Goal: Information Seeking & Learning: Learn about a topic

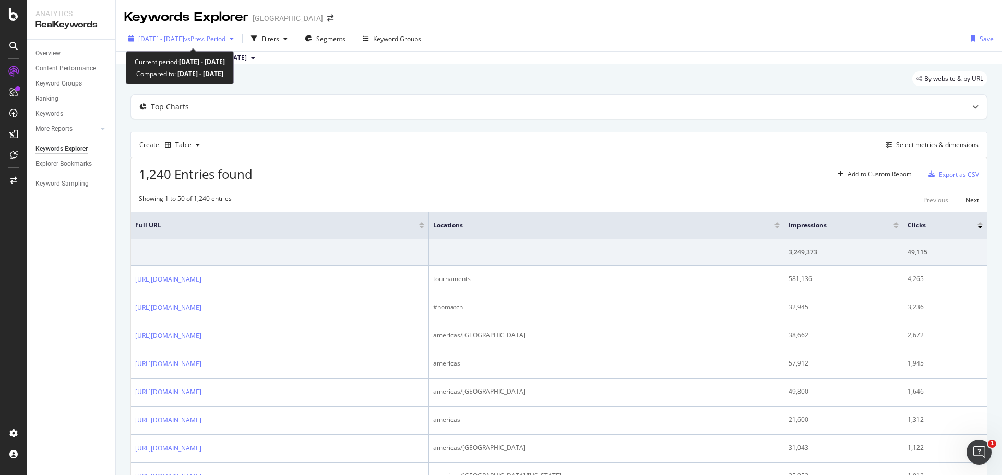
click at [184, 37] on span "[DATE] - [DATE]" at bounding box center [161, 38] width 46 height 9
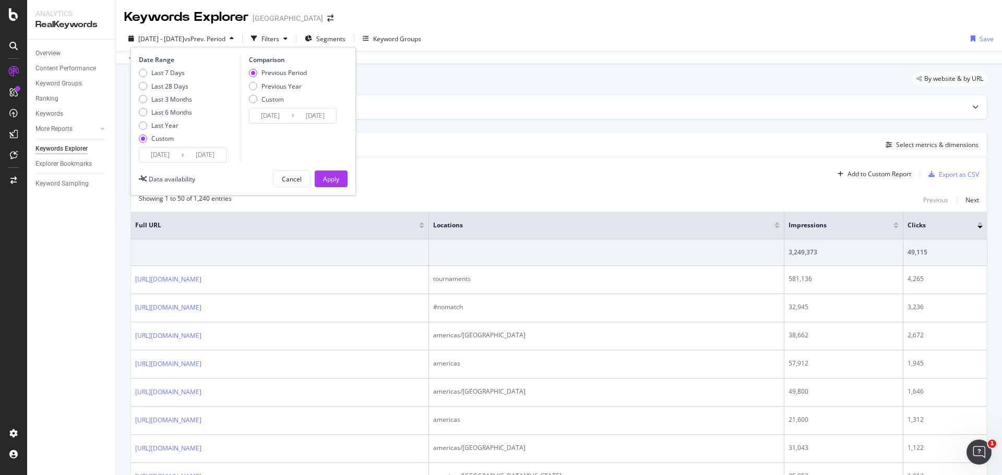
click at [181, 156] on input "[DATE]" at bounding box center [160, 155] width 42 height 15
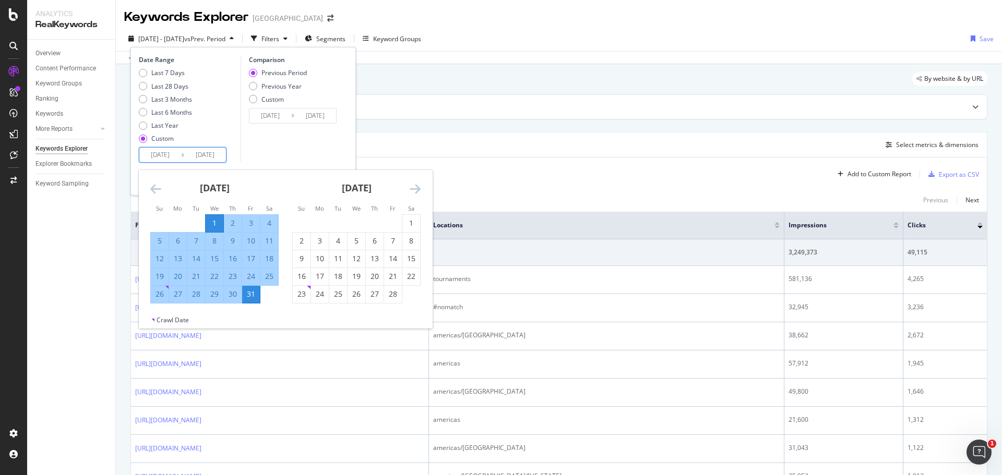
click at [419, 185] on icon "Move forward to switch to the next month." at bounding box center [415, 189] width 11 height 13
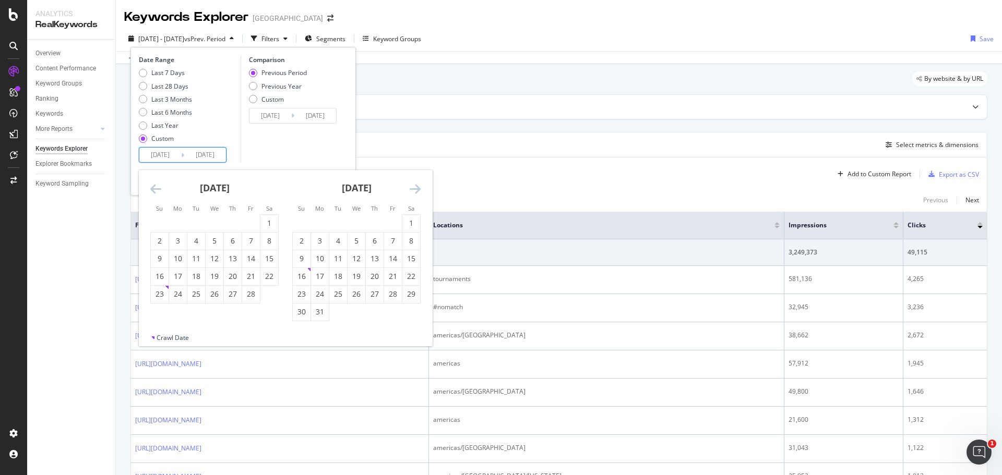
click at [420, 185] on icon "Move forward to switch to the next month." at bounding box center [415, 189] width 11 height 13
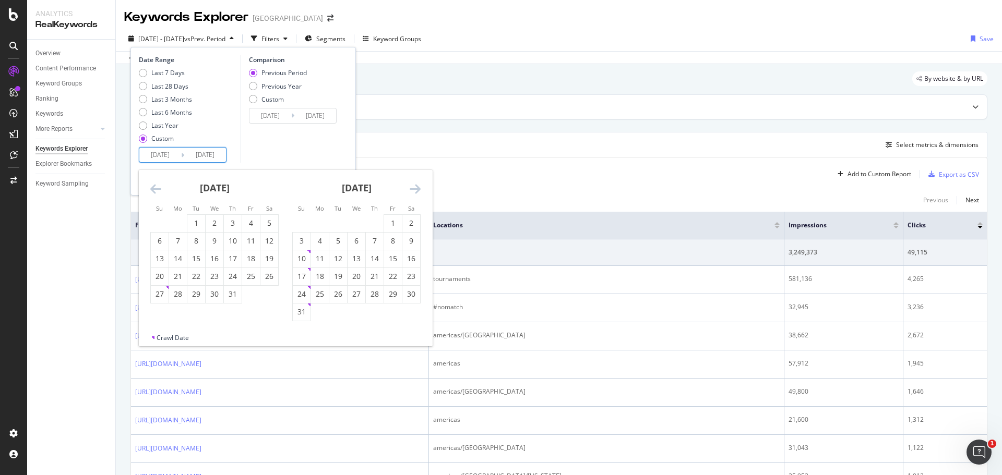
click at [420, 185] on icon "Move forward to switch to the next month." at bounding box center [415, 189] width 11 height 13
drag, startPoint x: 317, startPoint y: 218, endPoint x: 320, endPoint y: 225, distance: 8.0
click at [318, 218] on div "1" at bounding box center [320, 223] width 18 height 17
type input "[DATE]"
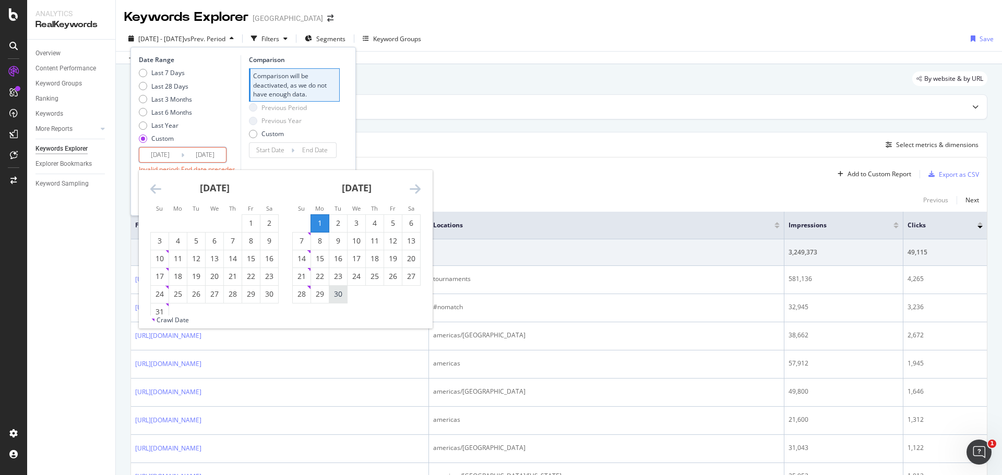
click at [339, 292] on div "30" at bounding box center [338, 294] width 18 height 10
type input "[DATE]"
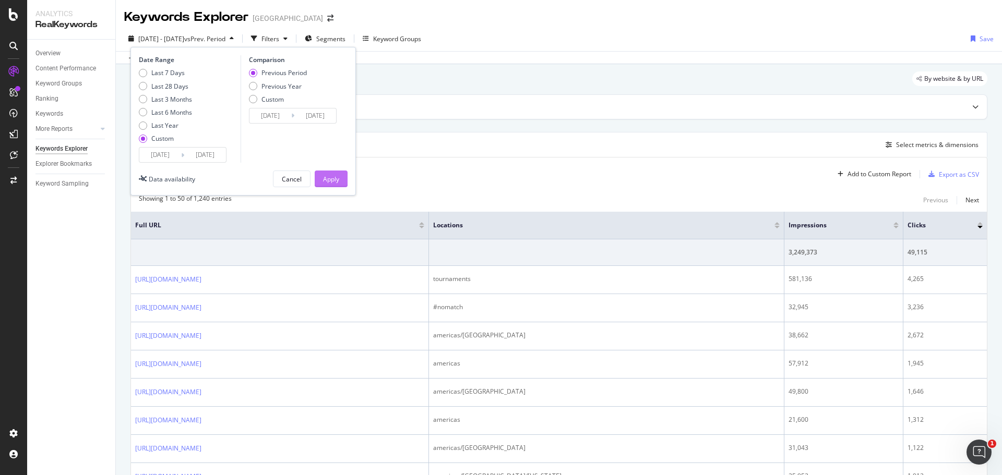
click at [335, 179] on div "Apply" at bounding box center [331, 179] width 16 height 9
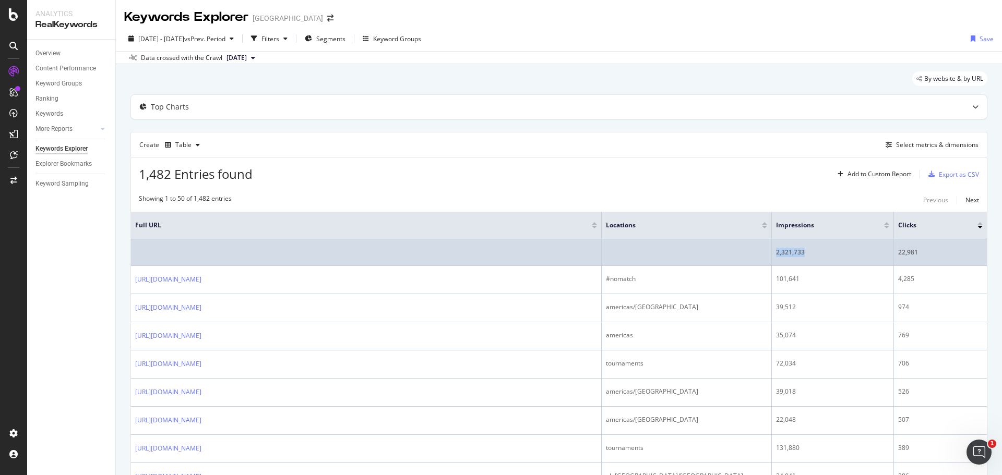
drag, startPoint x: 810, startPoint y: 251, endPoint x: 777, endPoint y: 254, distance: 33.6
click at [777, 254] on div "2,321,733" at bounding box center [832, 252] width 113 height 9
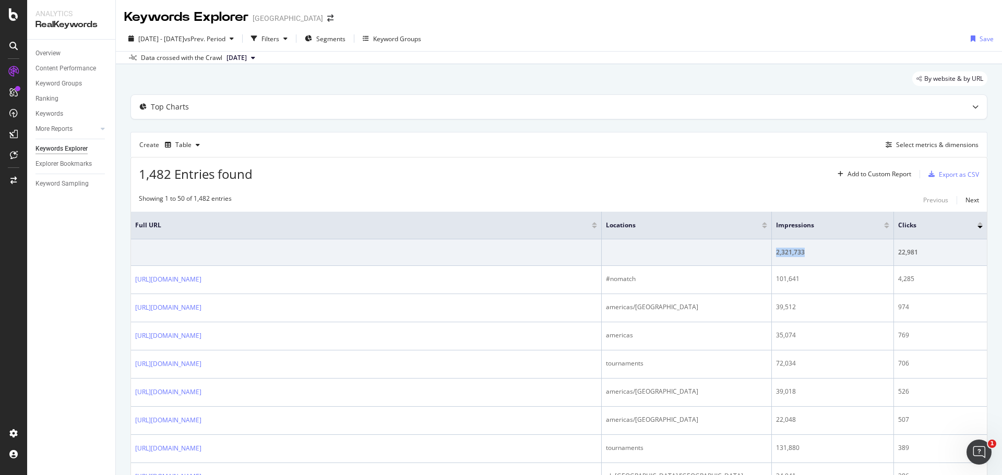
copy div "2,321,733"
click at [564, 116] on div "Top Charts" at bounding box center [559, 107] width 856 height 24
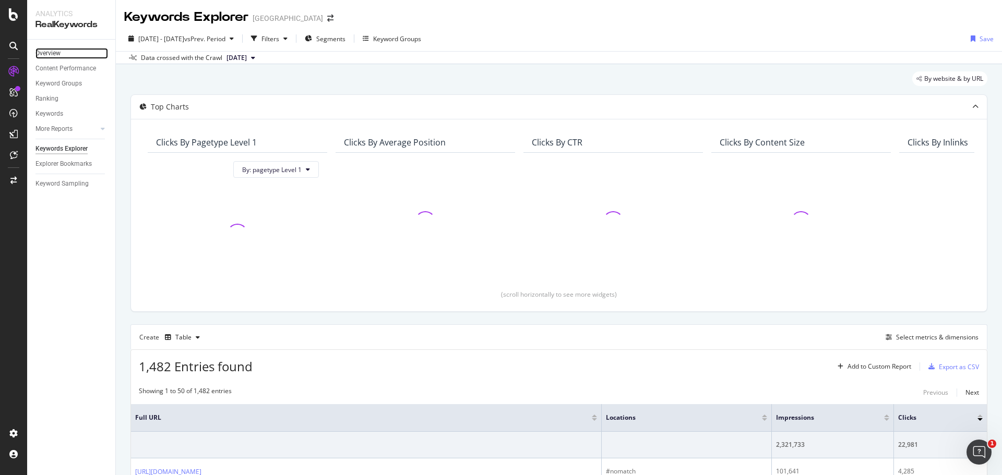
click at [66, 55] on link "Overview" at bounding box center [71, 53] width 73 height 11
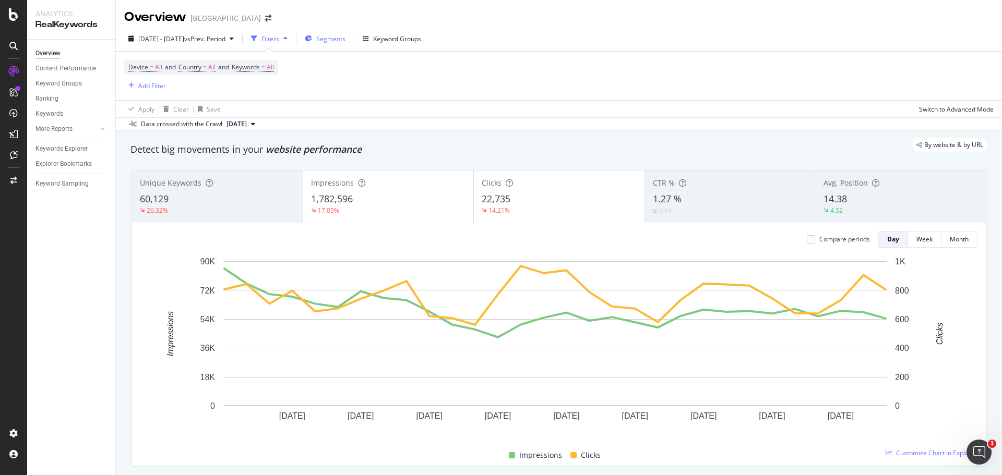
click at [346, 39] on span "Segments" at bounding box center [330, 38] width 29 height 9
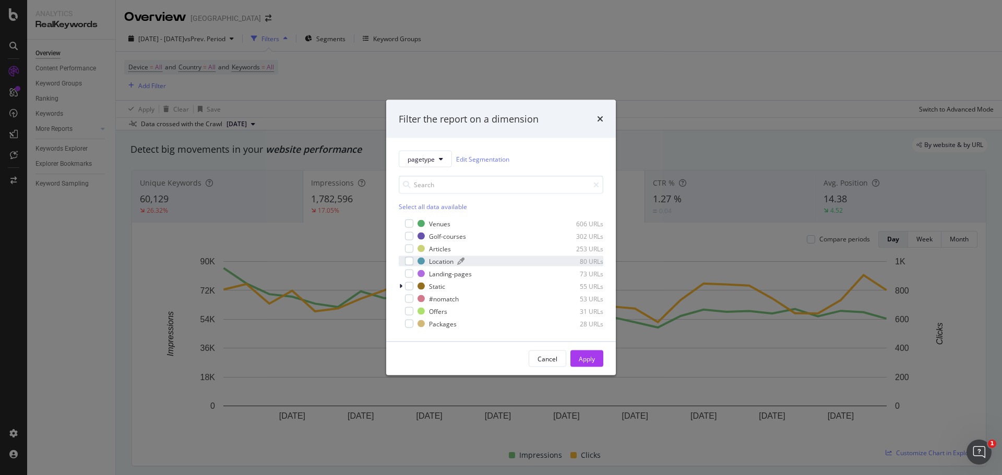
click at [433, 261] on div "Location" at bounding box center [441, 261] width 25 height 9
click at [580, 358] on div "Apply" at bounding box center [587, 358] width 16 height 9
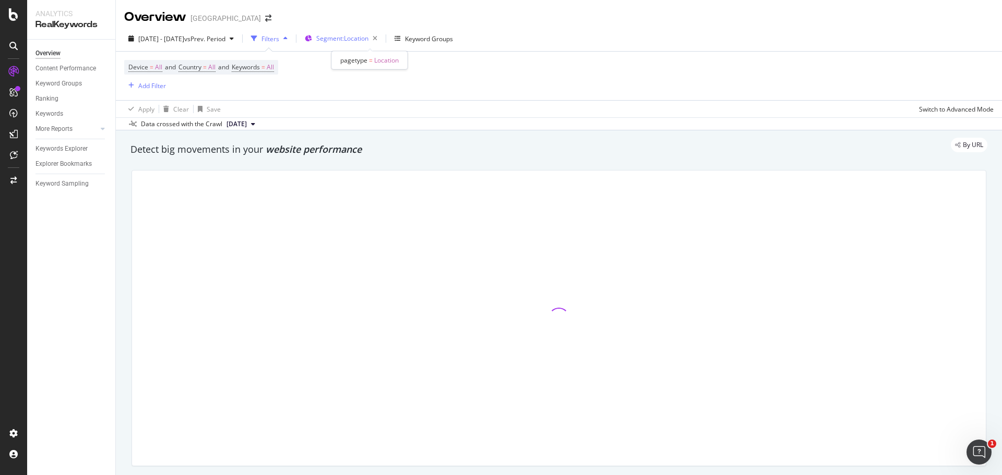
click at [368, 39] on span "Segment: Location" at bounding box center [342, 38] width 52 height 9
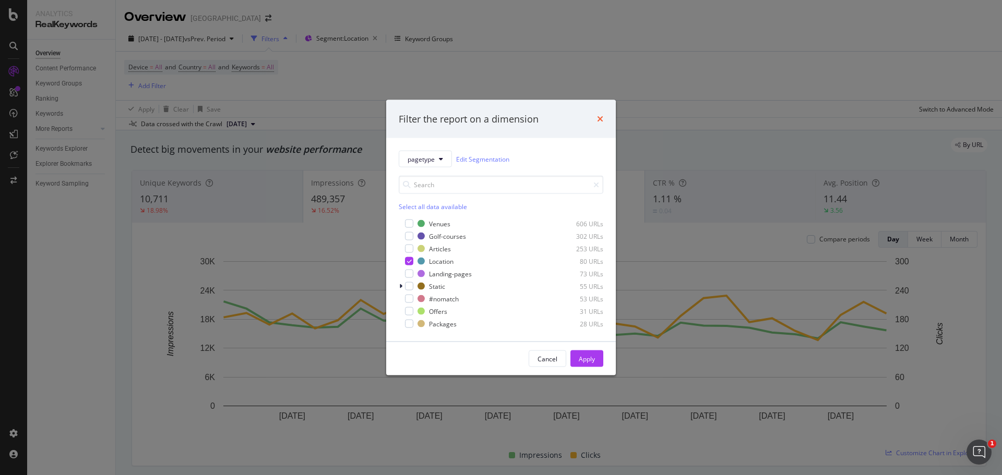
click at [602, 121] on icon "times" at bounding box center [600, 119] width 6 height 8
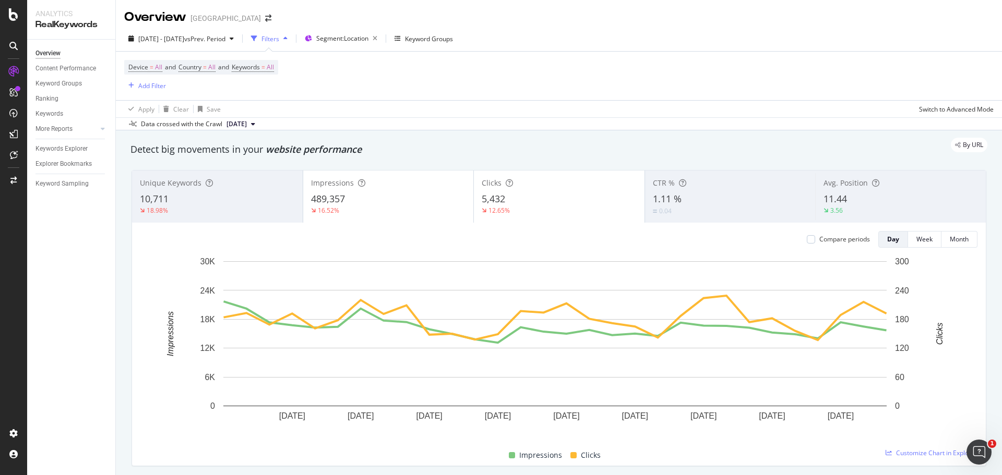
click at [581, 85] on div "Device = All and Country = All and Keywords = All Add Filter" at bounding box center [559, 76] width 870 height 49
click at [148, 82] on div "Add Filter" at bounding box center [152, 85] width 28 height 9
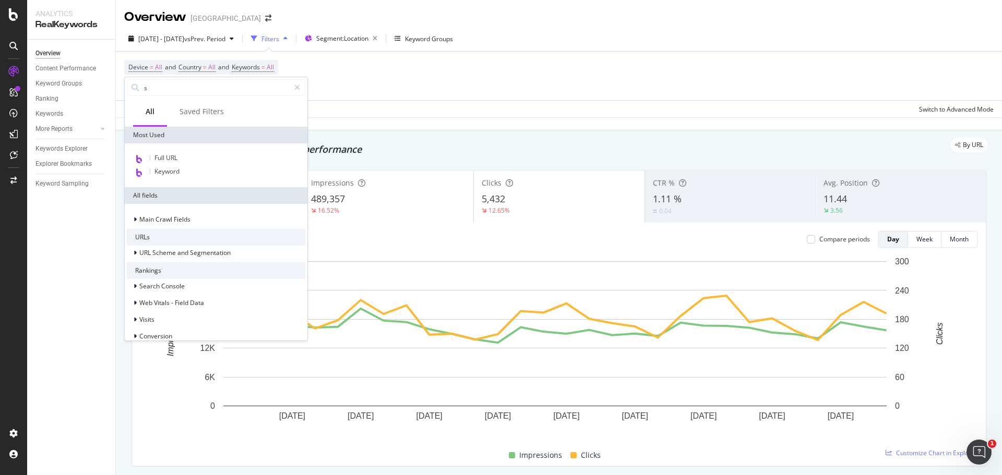
type input "se"
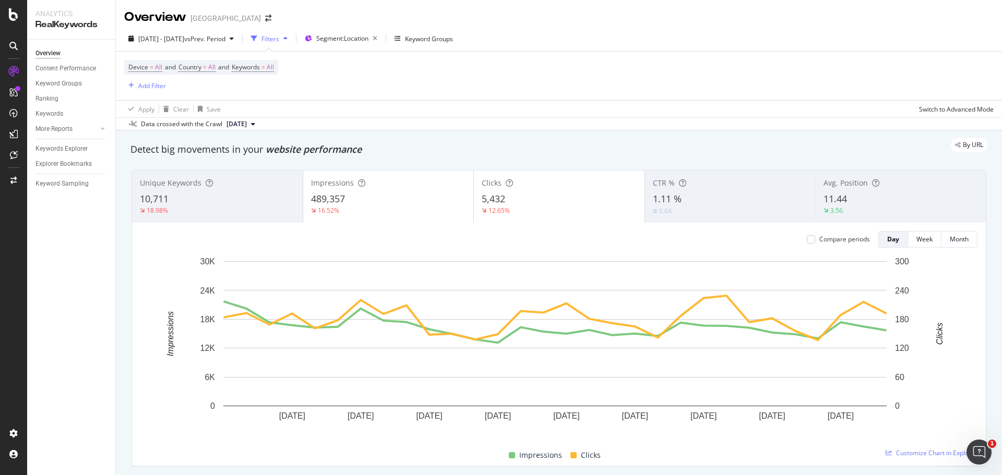
click at [436, 82] on div "Device = All and Country = All and Keywords = All Add Filter" at bounding box center [559, 76] width 870 height 49
click at [382, 38] on icon "button" at bounding box center [374, 38] width 13 height 15
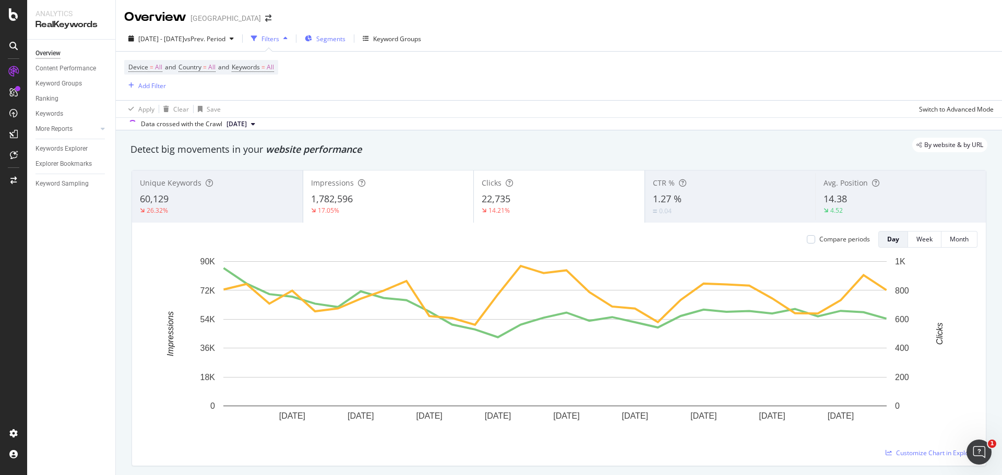
click at [346, 39] on span "Segments" at bounding box center [330, 38] width 29 height 9
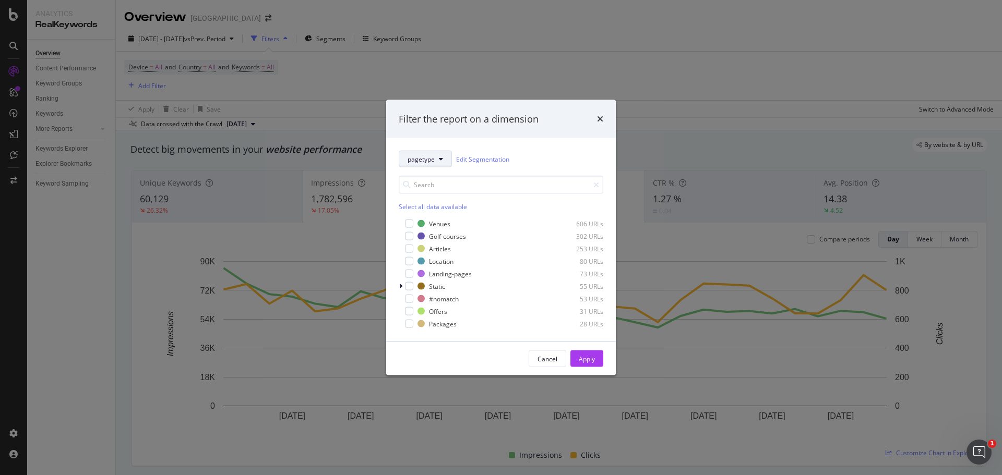
click at [441, 159] on icon "modal" at bounding box center [441, 159] width 4 height 6
click at [434, 234] on span "locations" at bounding box center [441, 235] width 67 height 9
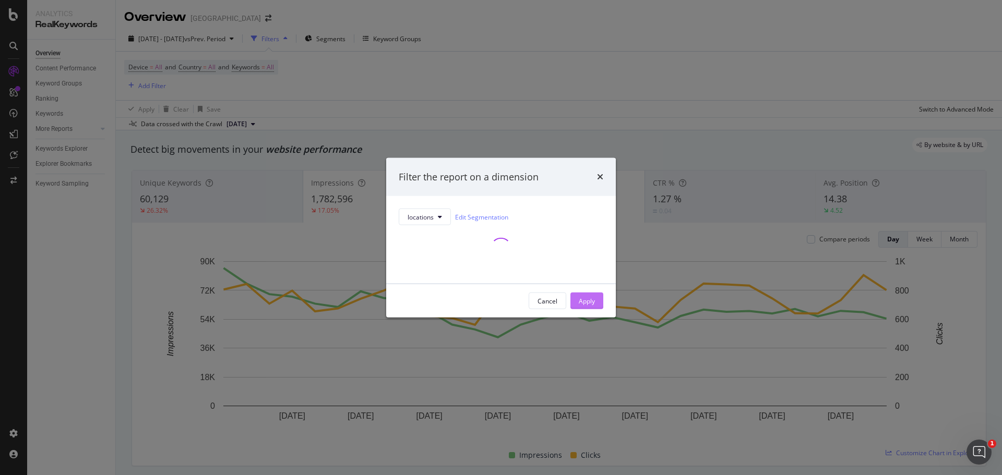
click at [588, 303] on div "Apply" at bounding box center [587, 300] width 16 height 9
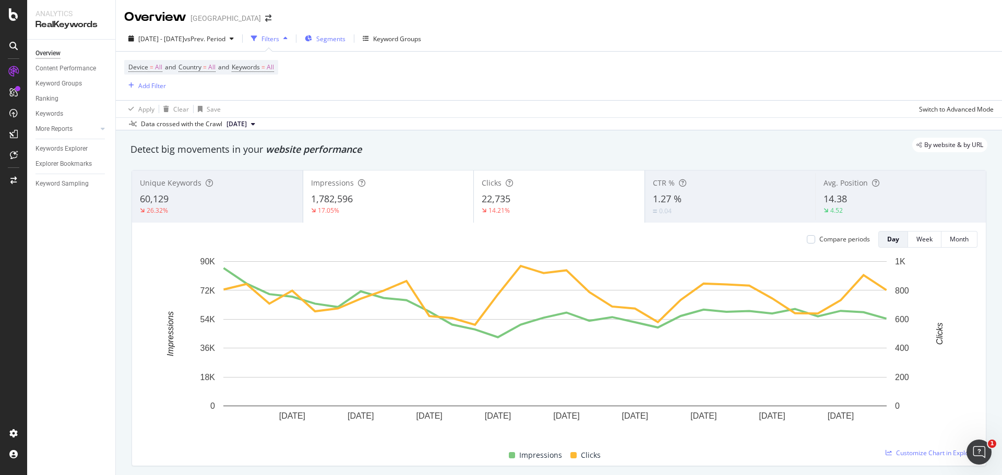
click at [338, 34] on div "Segments" at bounding box center [325, 39] width 41 height 16
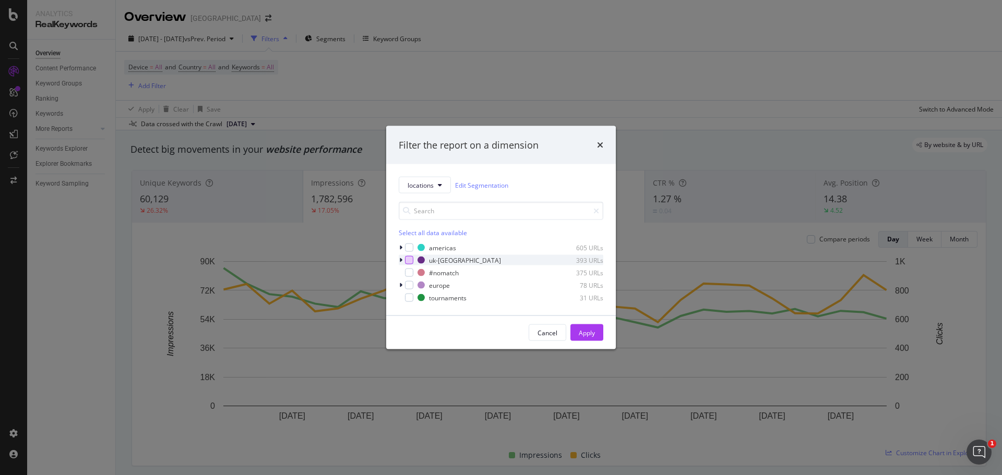
click at [406, 262] on div "modal" at bounding box center [409, 260] width 8 height 8
click at [579, 331] on div "Apply" at bounding box center [587, 332] width 16 height 9
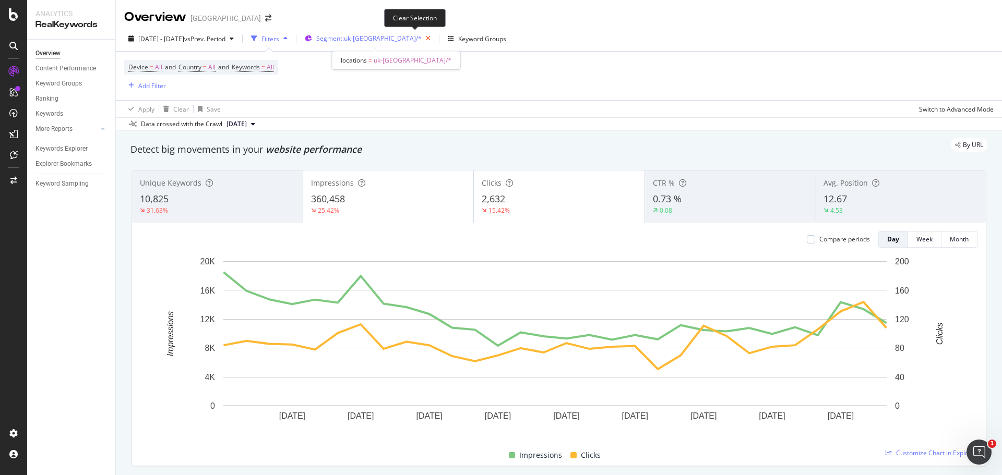
click at [422, 39] on icon "button" at bounding box center [428, 38] width 13 height 15
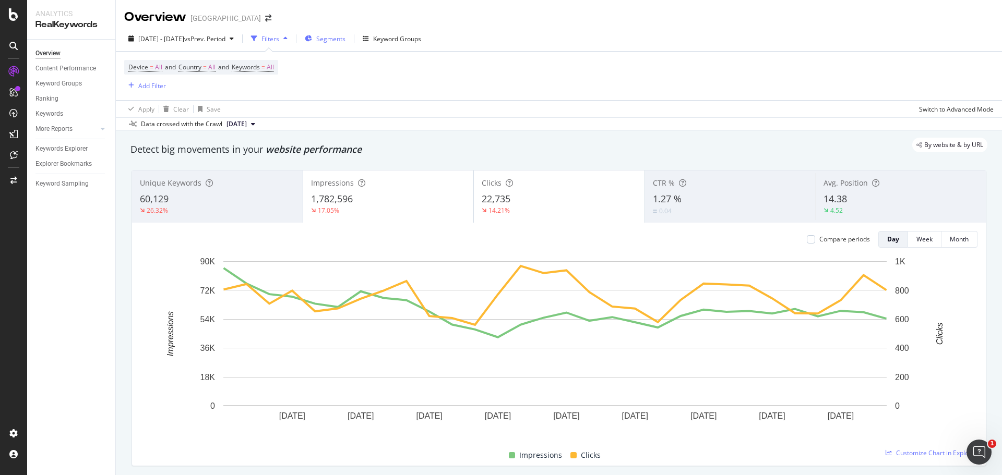
click at [346, 43] on div "Segments" at bounding box center [325, 39] width 41 height 16
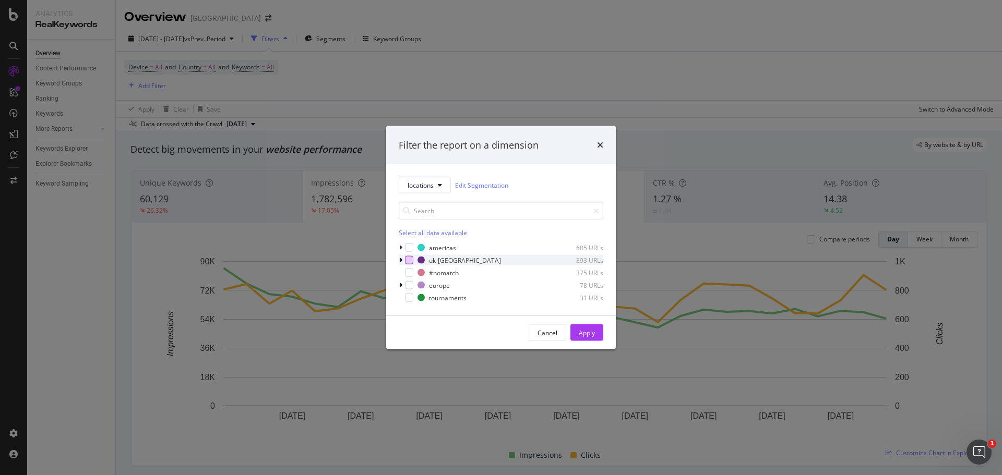
click at [412, 263] on div "modal" at bounding box center [409, 260] width 8 height 8
click at [583, 342] on div "Cancel Apply" at bounding box center [501, 332] width 230 height 33
click at [583, 336] on div "Apply" at bounding box center [587, 332] width 16 height 9
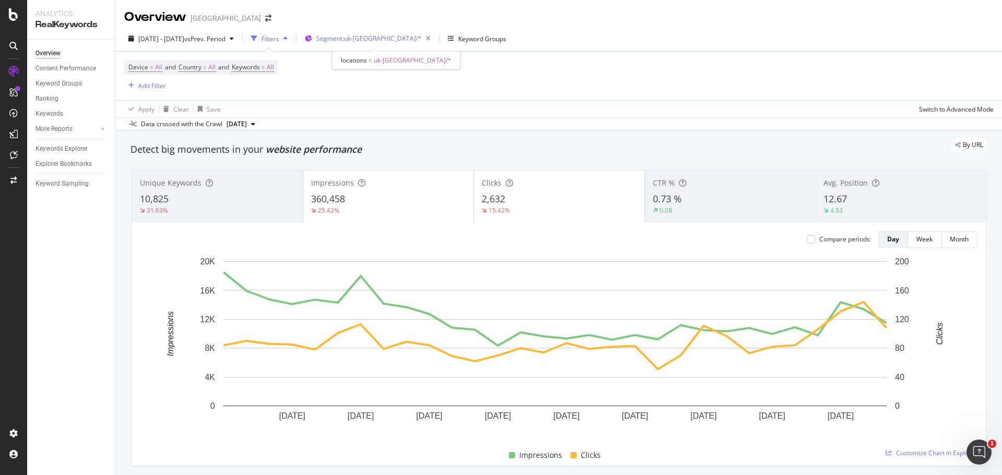
click at [387, 45] on div "Segment: [GEOGRAPHIC_DATA]-[GEOGRAPHIC_DATA]/*" at bounding box center [375, 38] width 118 height 15
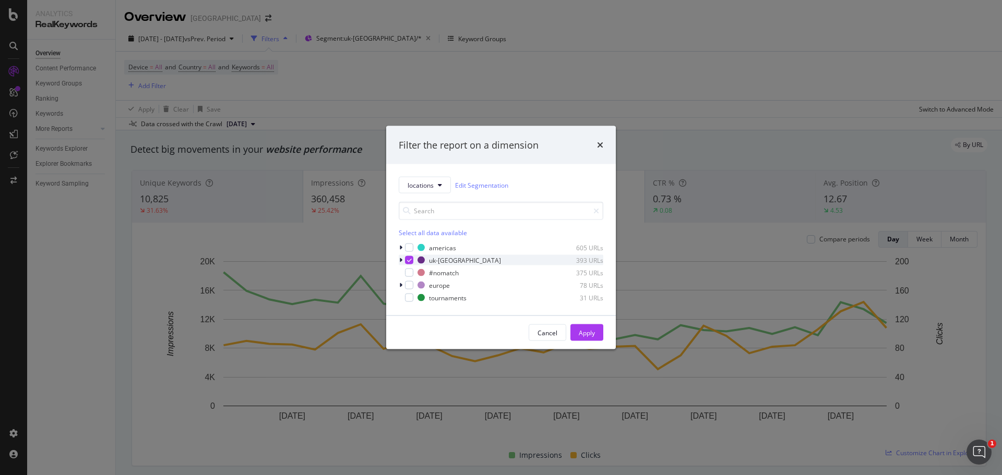
click at [399, 260] on icon "modal" at bounding box center [400, 260] width 3 height 6
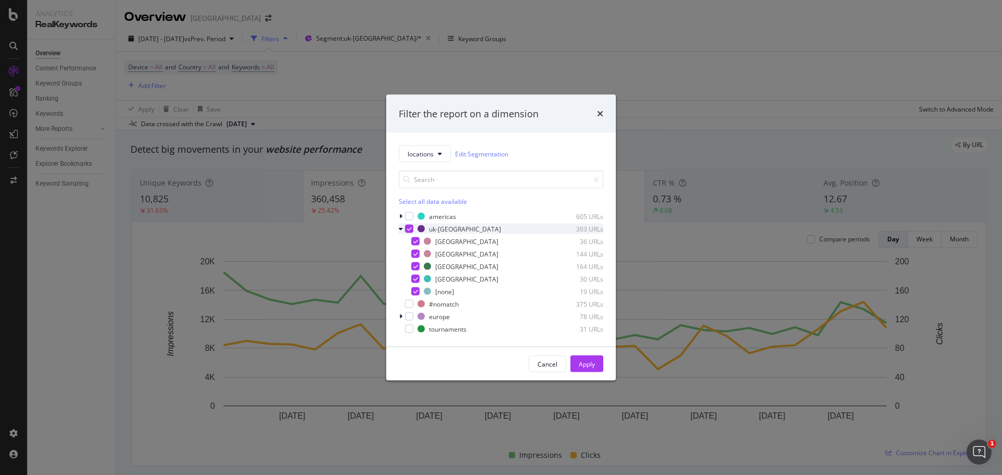
click at [409, 227] on icon "modal" at bounding box center [409, 229] width 5 height 5
click at [413, 245] on div "modal" at bounding box center [415, 241] width 8 height 8
click at [578, 360] on button "Apply" at bounding box center [586, 364] width 33 height 17
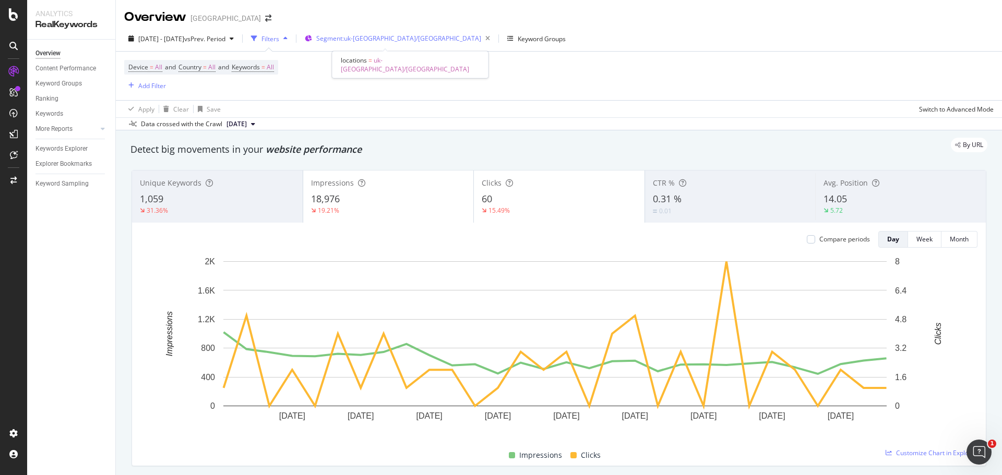
click at [394, 33] on div "Segment: [GEOGRAPHIC_DATA]-[GEOGRAPHIC_DATA]/[GEOGRAPHIC_DATA]" at bounding box center [405, 38] width 178 height 15
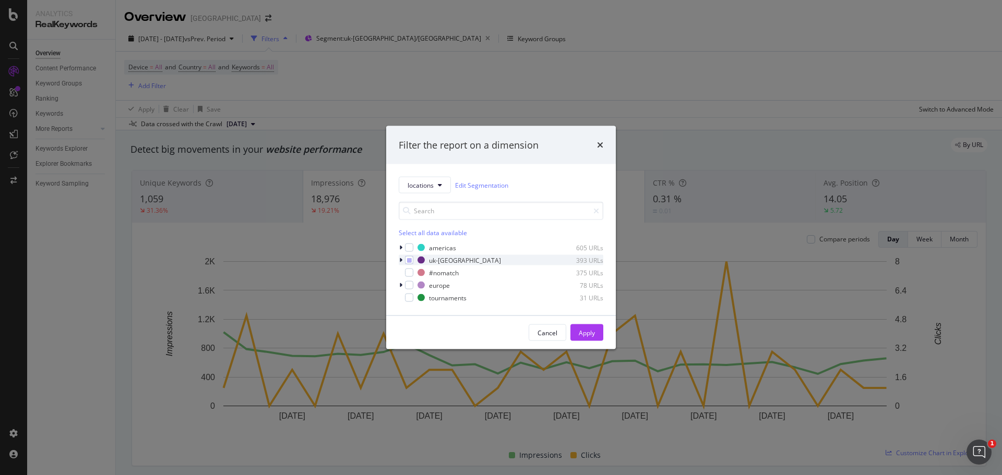
click at [400, 260] on icon "modal" at bounding box center [400, 260] width 3 height 6
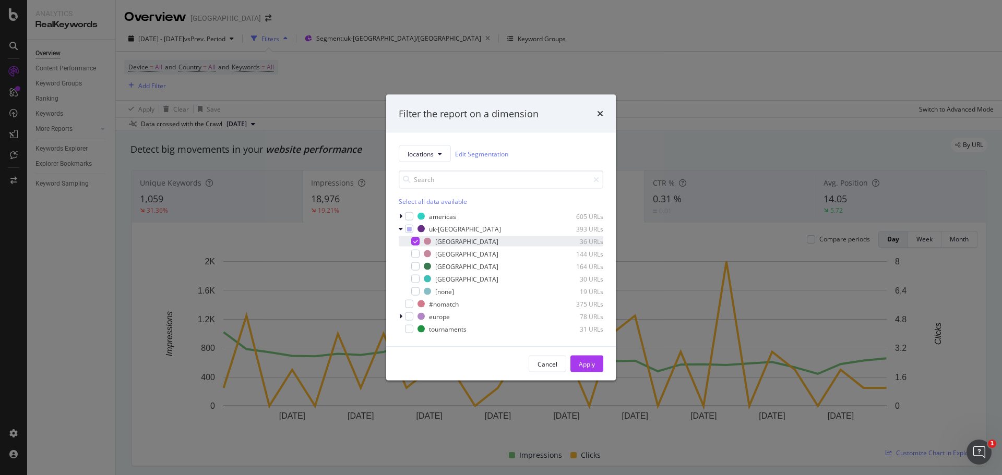
click at [415, 242] on icon "modal" at bounding box center [415, 241] width 5 height 5
click at [418, 266] on div "modal" at bounding box center [415, 267] width 8 height 8
click at [588, 368] on div "Apply" at bounding box center [587, 364] width 16 height 9
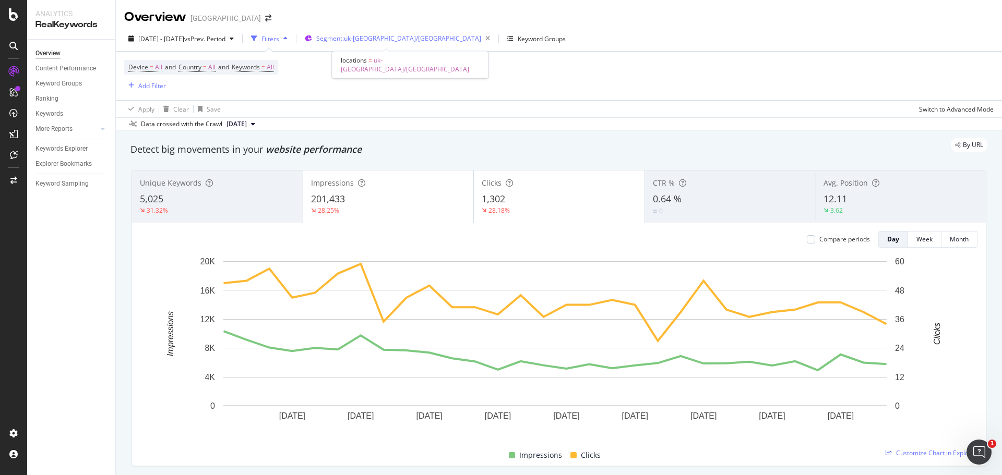
click at [390, 41] on span "Segment: [GEOGRAPHIC_DATA]-[GEOGRAPHIC_DATA]/[GEOGRAPHIC_DATA]" at bounding box center [398, 38] width 165 height 9
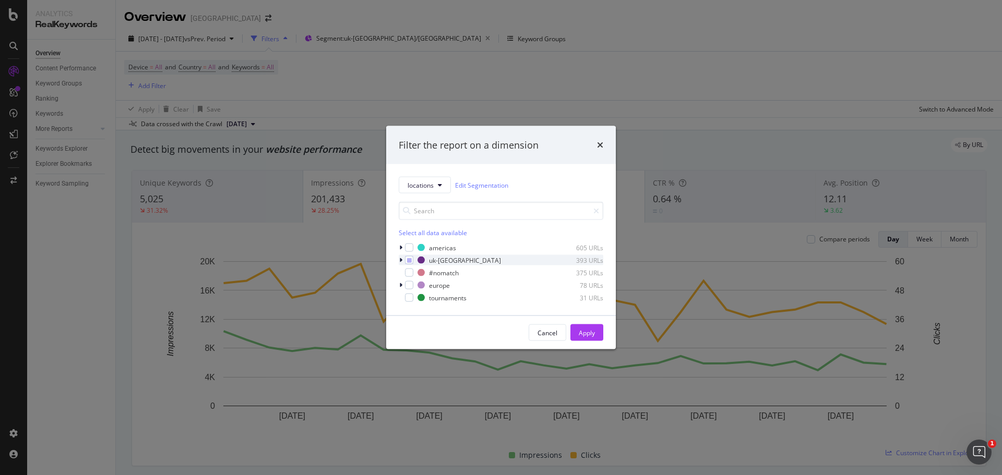
click at [401, 259] on icon "modal" at bounding box center [400, 260] width 3 height 6
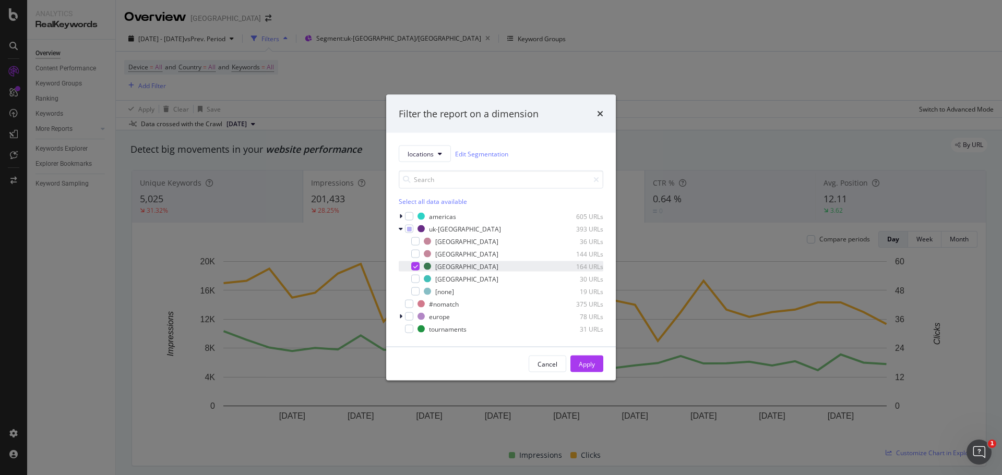
click at [413, 269] on icon "modal" at bounding box center [415, 266] width 5 height 5
click at [412, 258] on div "Ireland 144 URLs" at bounding box center [501, 254] width 205 height 10
click at [581, 363] on div "Apply" at bounding box center [587, 364] width 16 height 9
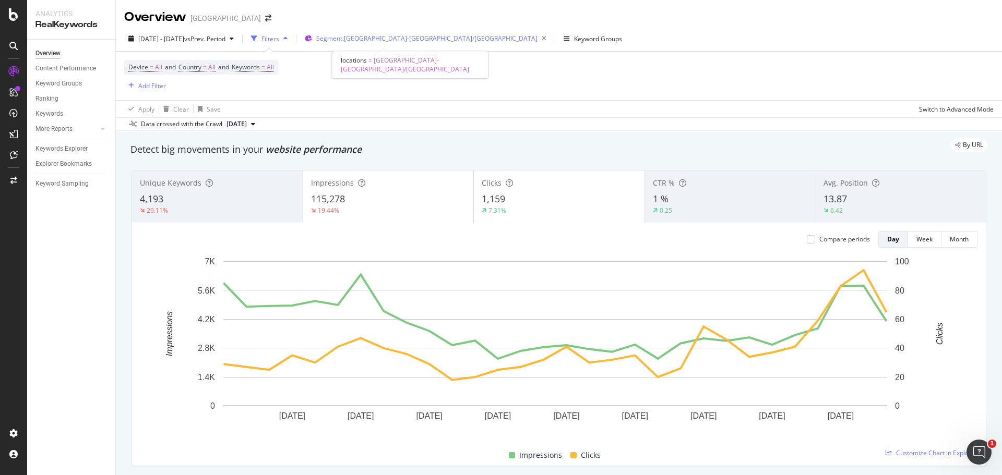
click at [393, 40] on span "Segment: [GEOGRAPHIC_DATA]-[GEOGRAPHIC_DATA]/[GEOGRAPHIC_DATA]" at bounding box center [426, 38] width 221 height 9
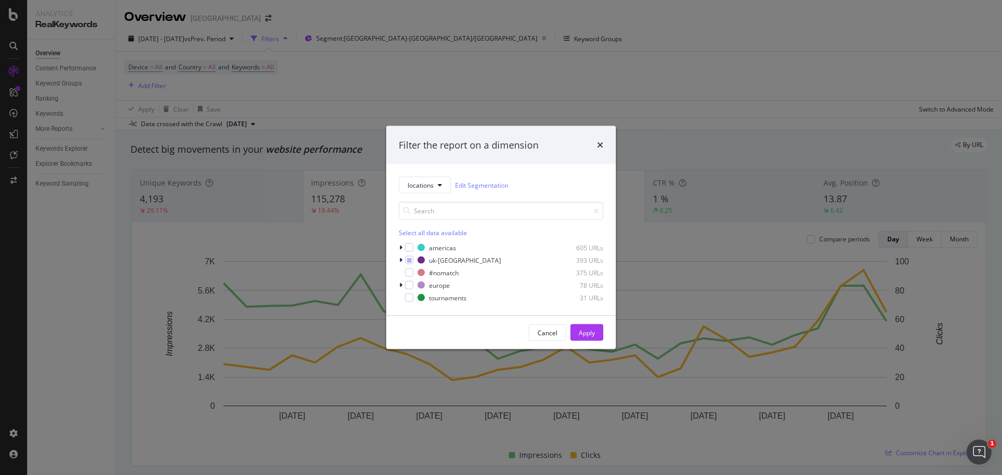
click at [398, 259] on div "locations Edit Segmentation Select all data available americas 605 URLs [GEOGRA…" at bounding box center [501, 239] width 230 height 151
click at [401, 260] on icon "modal" at bounding box center [400, 260] width 3 height 6
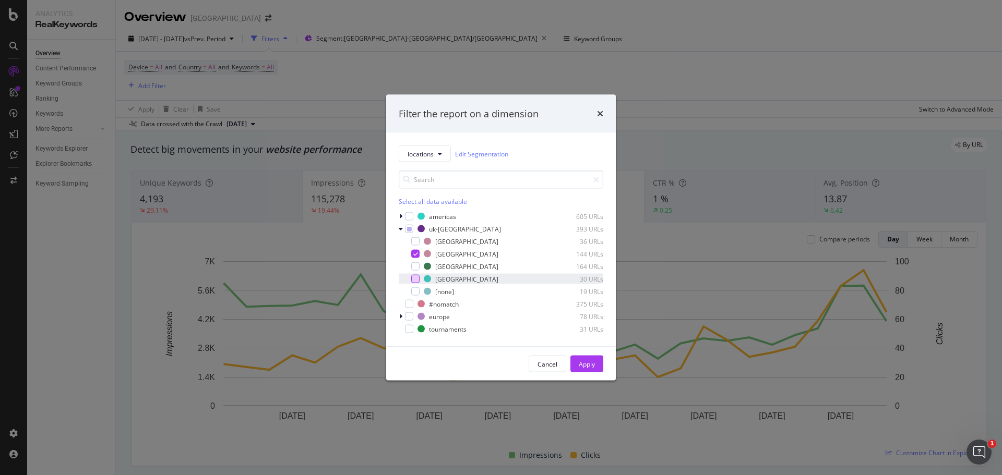
click at [419, 281] on div "modal" at bounding box center [415, 279] width 8 height 8
click at [419, 257] on div "modal" at bounding box center [415, 254] width 8 height 8
click at [575, 361] on button "Apply" at bounding box center [586, 364] width 33 height 17
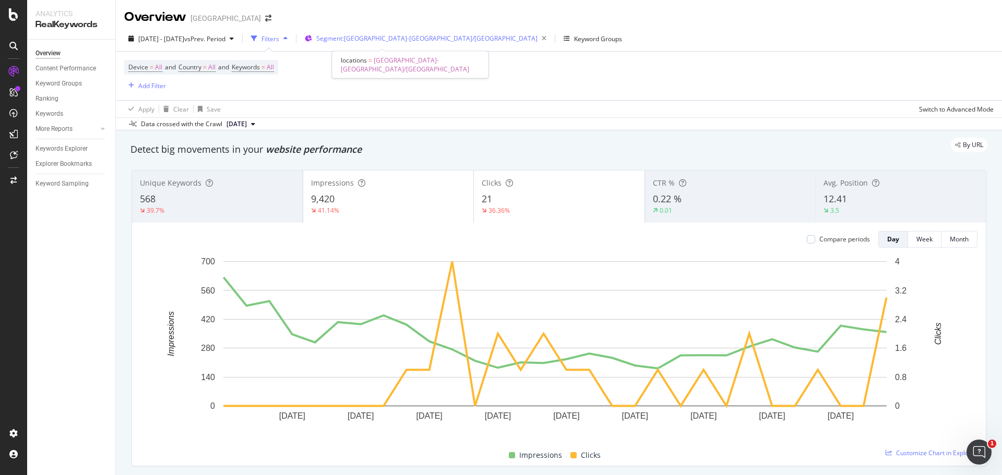
click at [401, 41] on span "Segment: [GEOGRAPHIC_DATA]-[GEOGRAPHIC_DATA]/[GEOGRAPHIC_DATA]" at bounding box center [426, 38] width 221 height 9
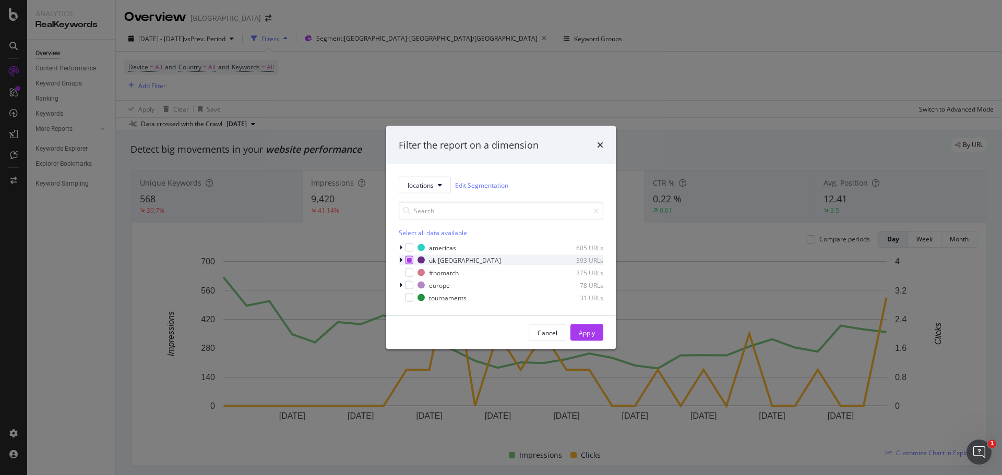
click at [408, 260] on icon "modal" at bounding box center [409, 260] width 5 height 5
click at [408, 249] on div "modal" at bounding box center [409, 248] width 8 height 8
click at [579, 336] on div "Apply" at bounding box center [587, 332] width 16 height 9
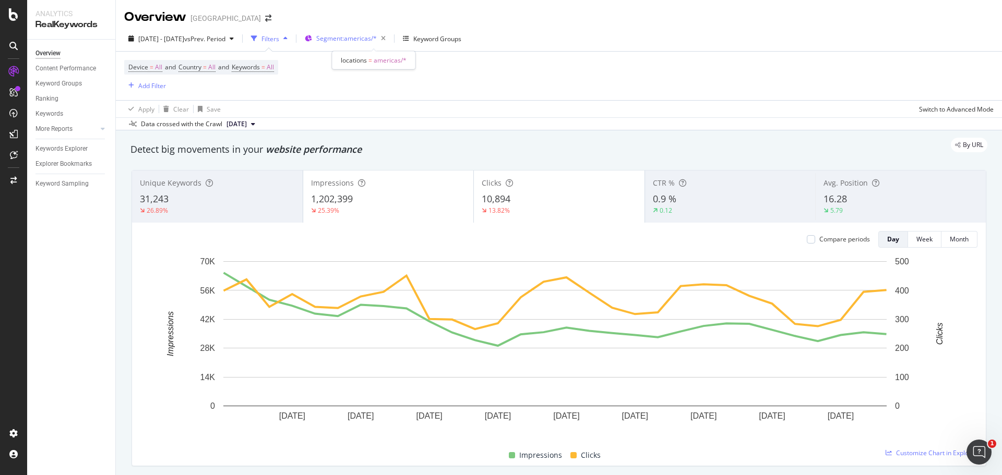
click at [370, 39] on span "Segment: americas/*" at bounding box center [346, 38] width 61 height 9
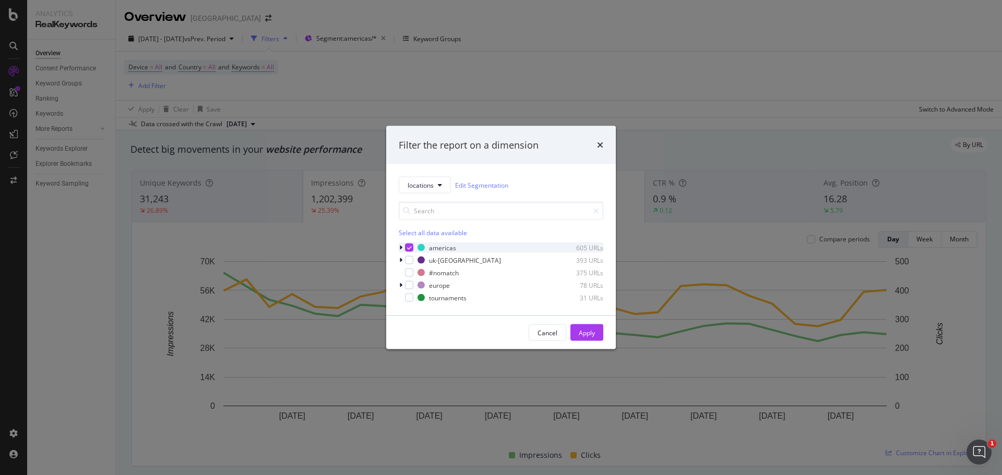
click at [402, 249] on icon "modal" at bounding box center [400, 248] width 3 height 6
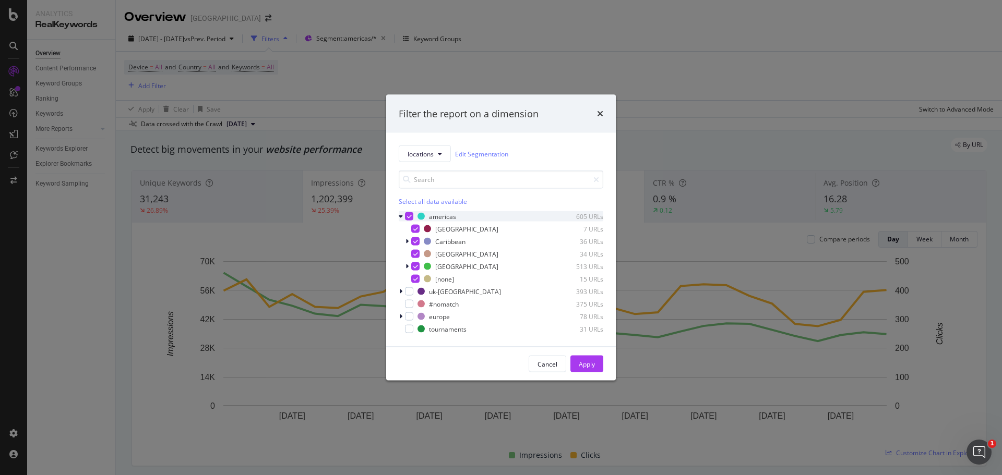
click at [413, 216] on div "modal" at bounding box center [409, 216] width 8 height 8
click at [419, 265] on div "modal" at bounding box center [415, 267] width 8 height 8
click at [580, 372] on button "Apply" at bounding box center [586, 364] width 33 height 17
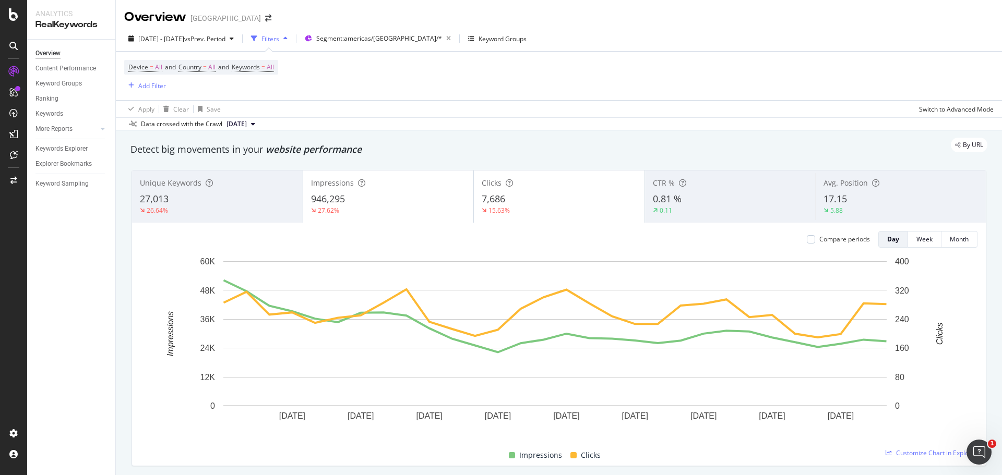
click at [359, 29] on div "[DATE] - [DATE] vs Prev. Period Filters Segment: [GEOGRAPHIC_DATA]/[GEOGRAPHIC_…" at bounding box center [559, 78] width 886 height 104
click at [363, 38] on span "Segment: [GEOGRAPHIC_DATA]/[GEOGRAPHIC_DATA]/*" at bounding box center [379, 38] width 126 height 9
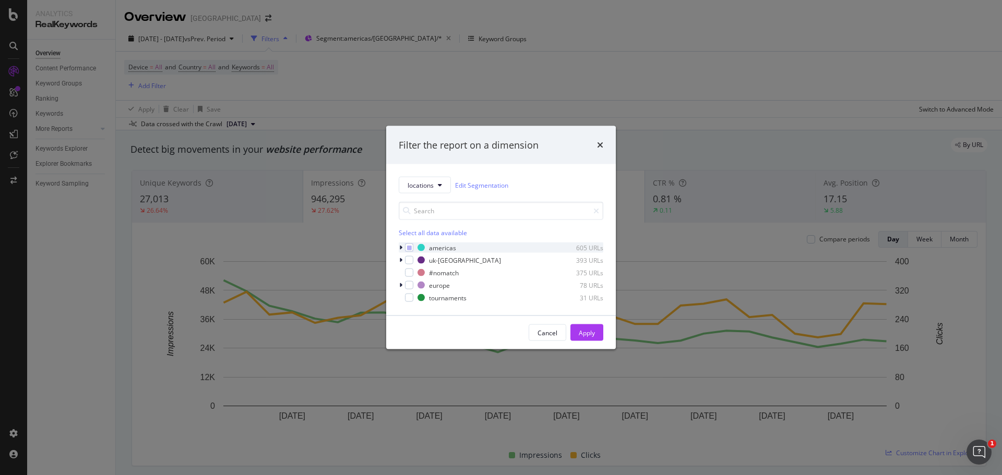
click at [401, 248] on icon "modal" at bounding box center [400, 248] width 3 height 6
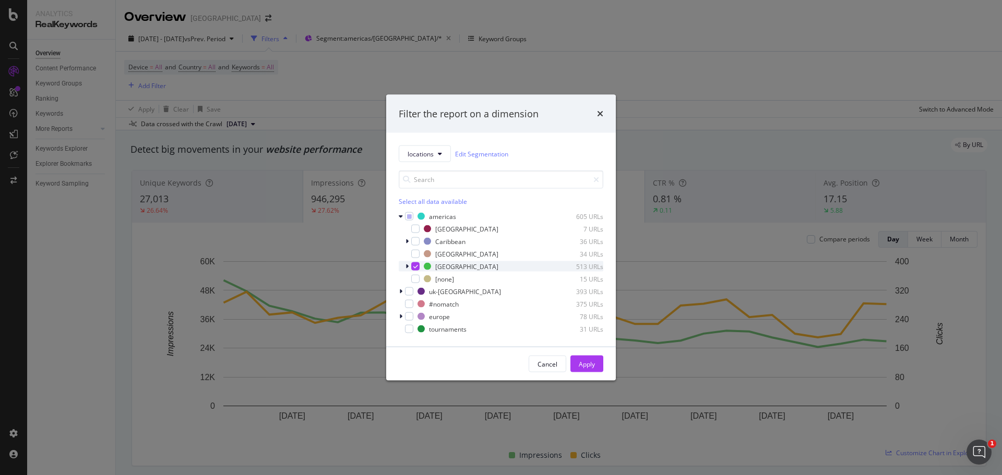
click at [417, 268] on icon "modal" at bounding box center [415, 266] width 5 height 5
click at [410, 269] on div "modal" at bounding box center [408, 266] width 6 height 10
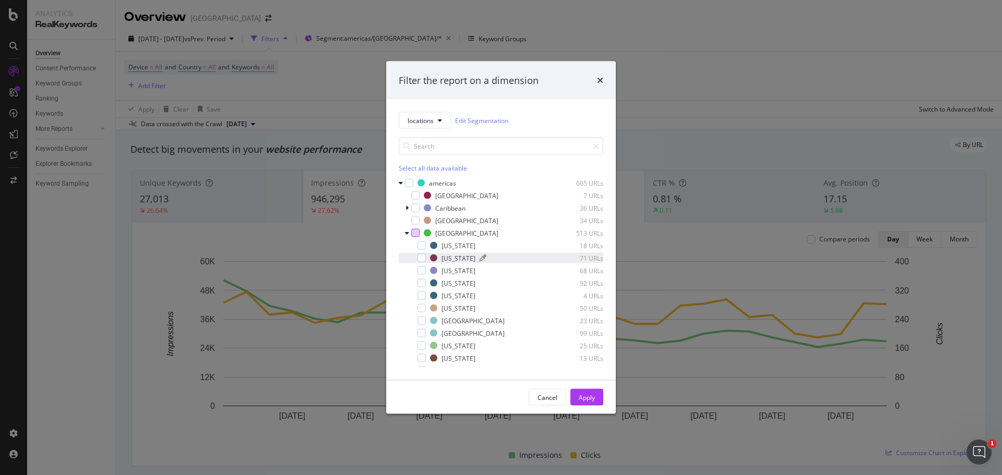
click at [439, 259] on div "[US_STATE] 71 URLs" at bounding box center [516, 258] width 173 height 9
click at [596, 398] on button "Apply" at bounding box center [586, 397] width 33 height 17
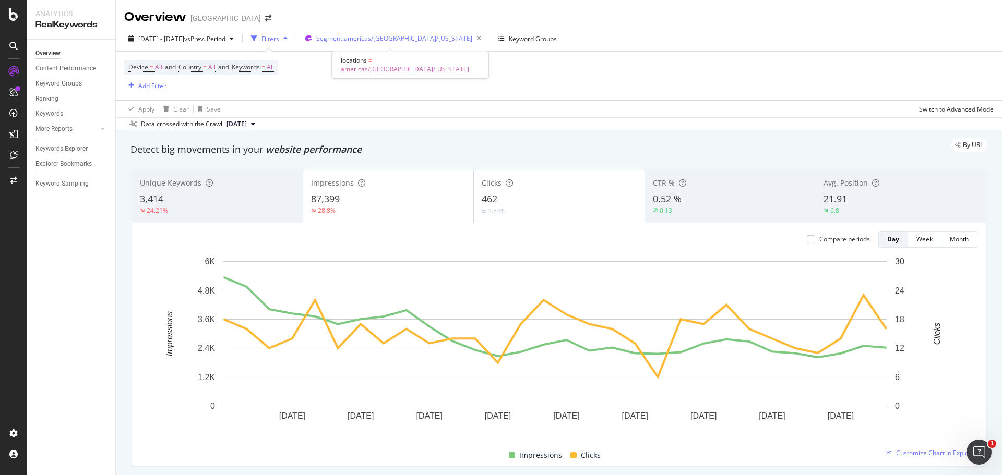
click at [406, 39] on span "Segment: [GEOGRAPHIC_DATA]/[GEOGRAPHIC_DATA]/[US_STATE]" at bounding box center [394, 38] width 156 height 9
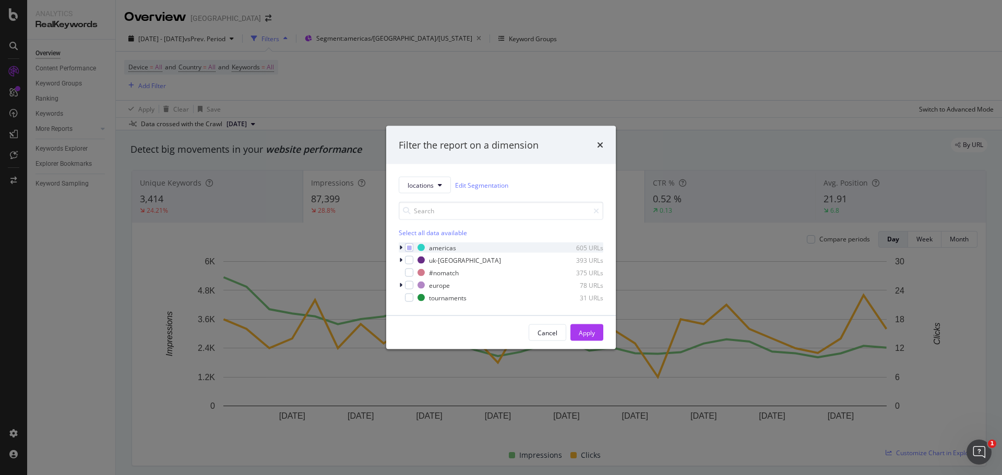
click at [400, 247] on icon "modal" at bounding box center [400, 248] width 3 height 6
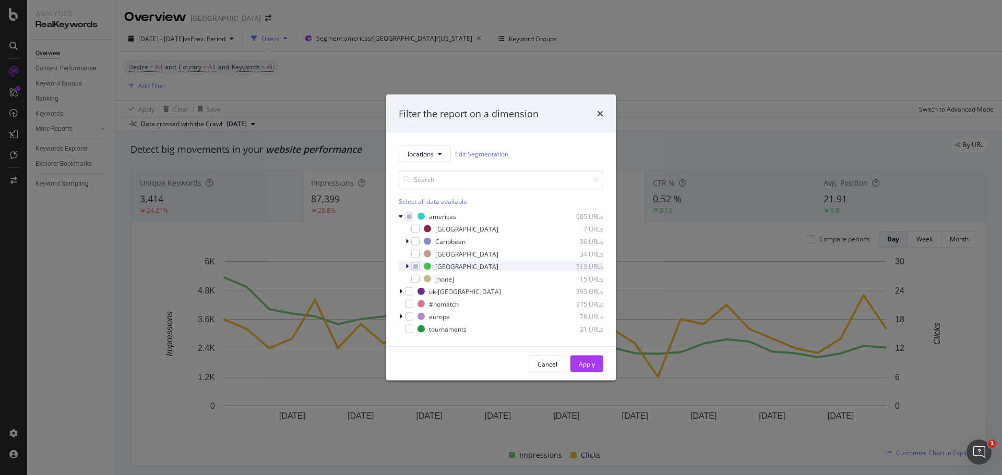
click at [408, 266] on icon "modal" at bounding box center [407, 267] width 3 height 6
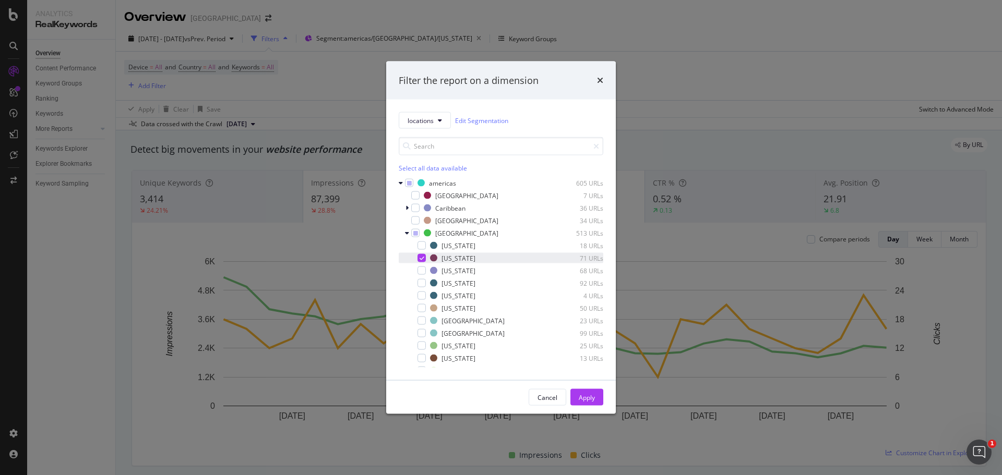
click at [423, 260] on icon "modal" at bounding box center [422, 258] width 5 height 5
click at [429, 272] on div "[US_STATE] 68 URLs" at bounding box center [501, 271] width 205 height 10
click at [586, 397] on div "Apply" at bounding box center [587, 397] width 16 height 9
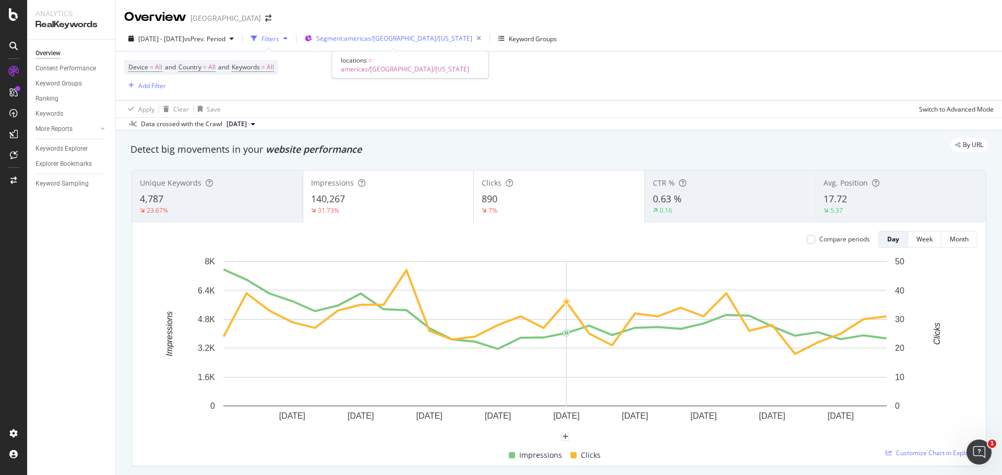
click at [416, 33] on div "Segment: [GEOGRAPHIC_DATA]/[GEOGRAPHIC_DATA]/[US_STATE]" at bounding box center [400, 38] width 169 height 15
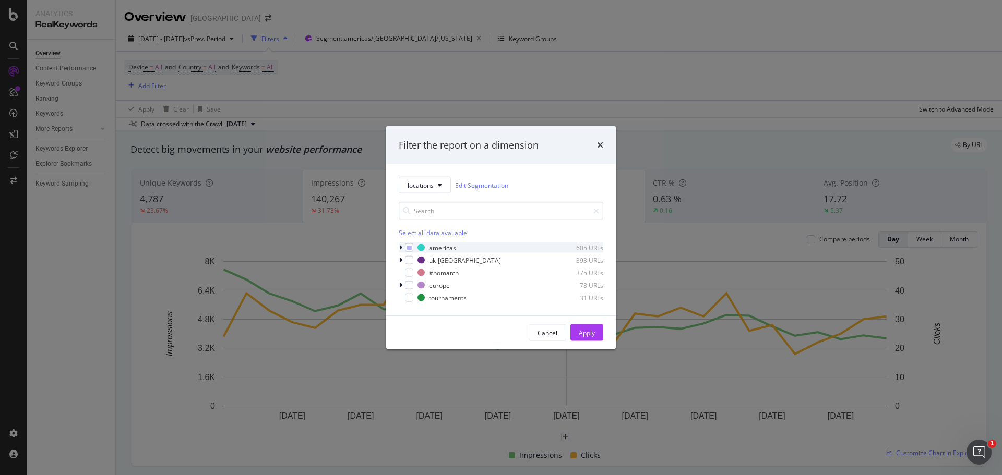
click at [401, 246] on icon "modal" at bounding box center [400, 248] width 3 height 6
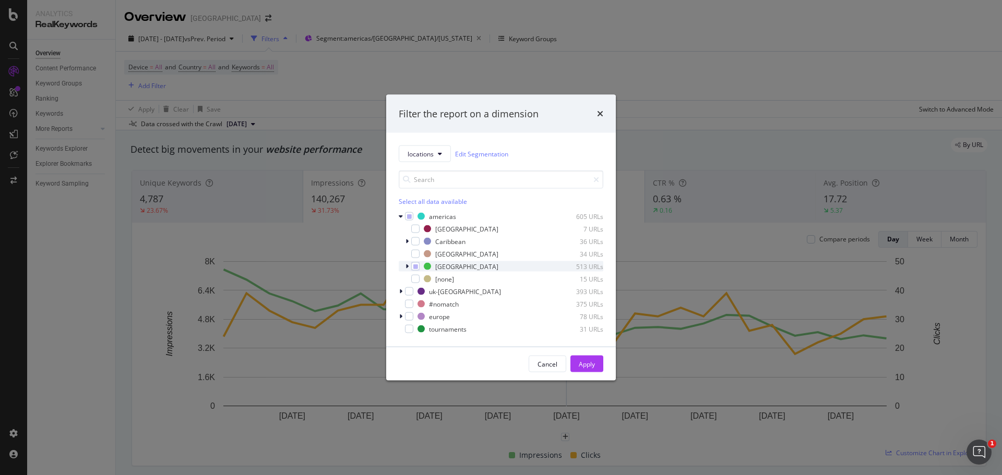
click at [409, 267] on div "modal" at bounding box center [408, 266] width 6 height 10
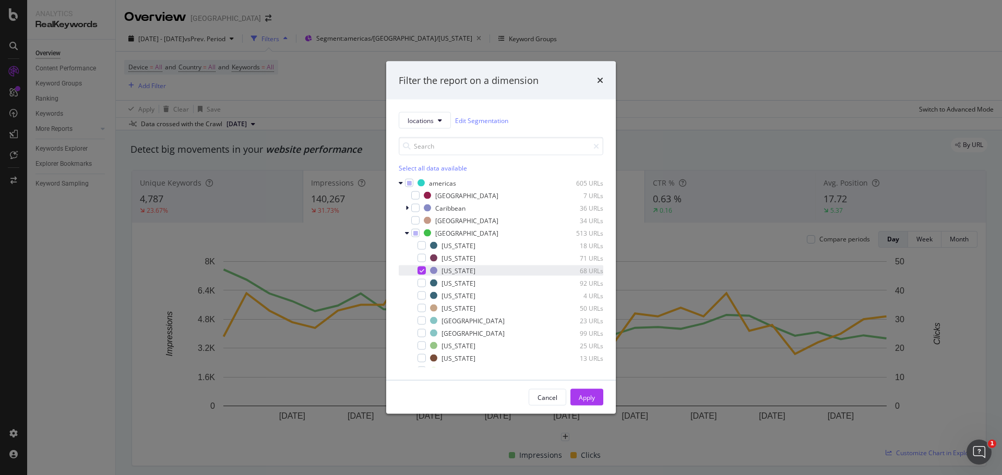
click at [420, 268] on icon "modal" at bounding box center [422, 270] width 5 height 5
click at [421, 283] on div "modal" at bounding box center [422, 283] width 8 height 8
click at [581, 399] on div "Apply" at bounding box center [587, 397] width 16 height 9
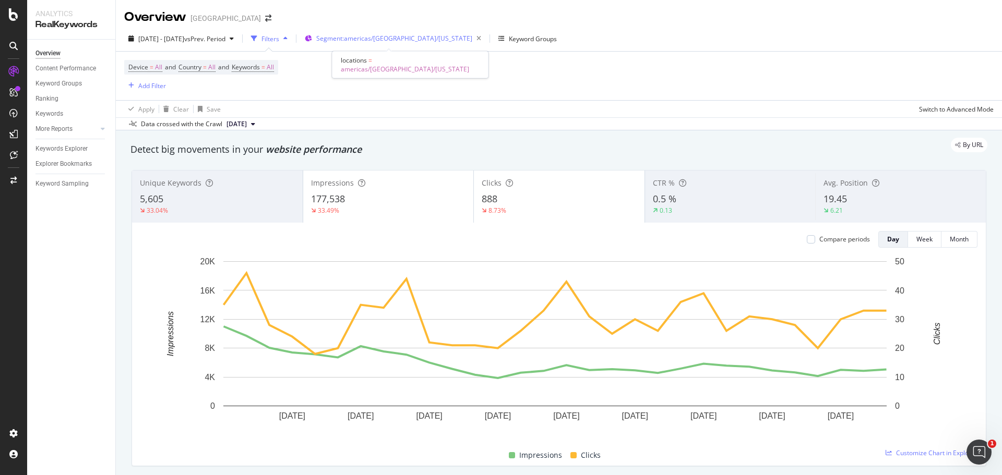
click at [382, 40] on span "Segment: [GEOGRAPHIC_DATA]/[GEOGRAPHIC_DATA]/[US_STATE]" at bounding box center [394, 38] width 156 height 9
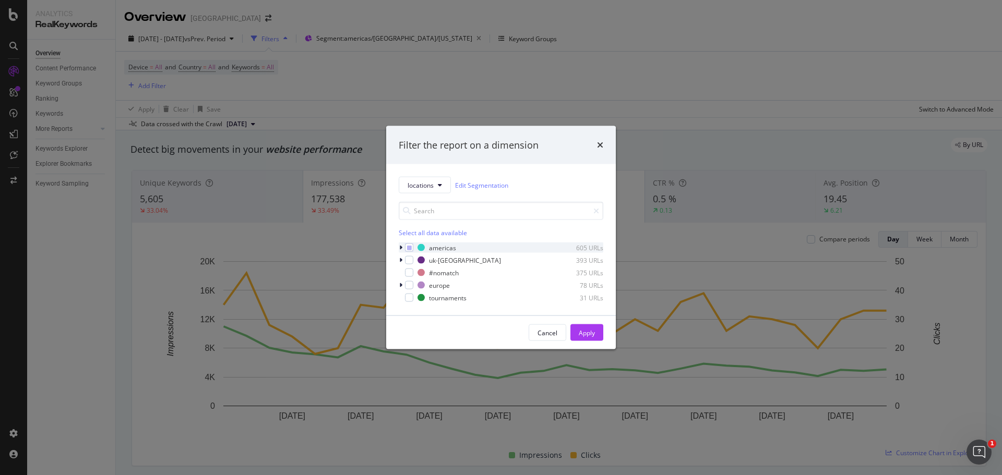
click at [401, 249] on icon "modal" at bounding box center [400, 248] width 3 height 6
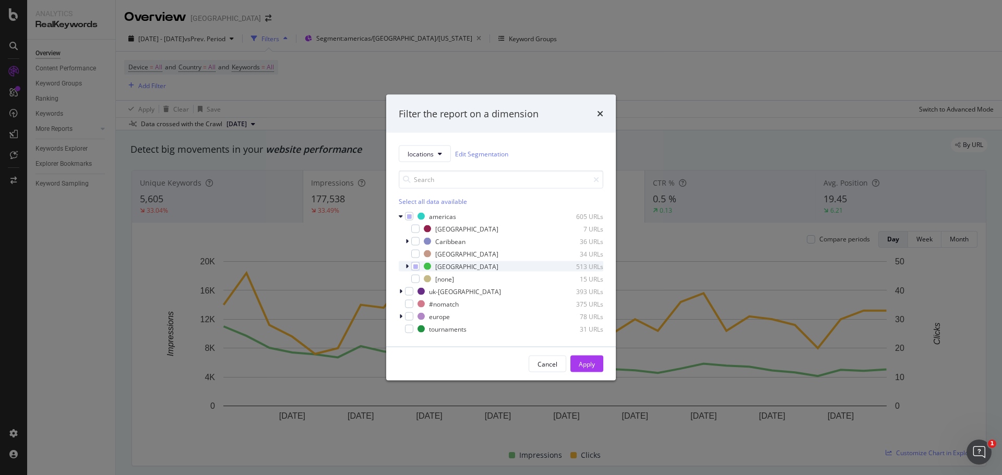
click at [406, 265] on icon "modal" at bounding box center [407, 267] width 3 height 6
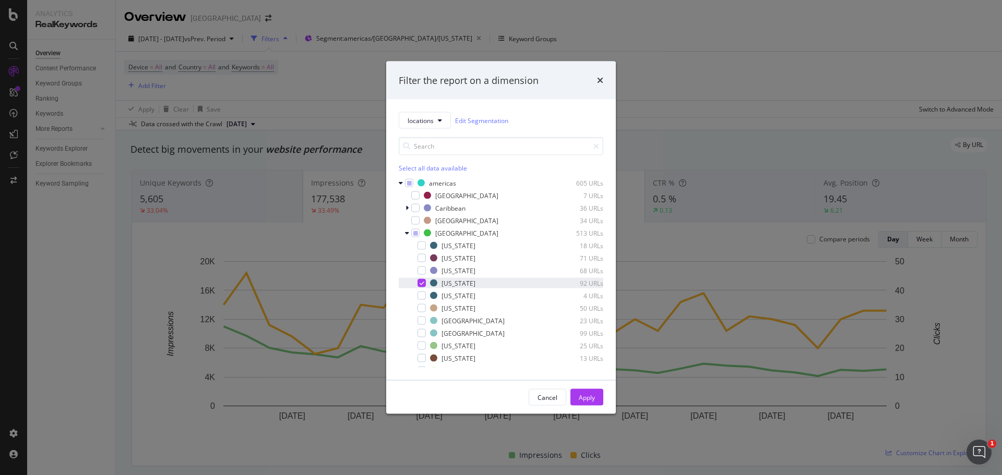
click at [423, 283] on icon "modal" at bounding box center [422, 283] width 5 height 5
drag, startPoint x: 423, startPoint y: 296, endPoint x: 444, endPoint y: 311, distance: 25.2
click at [424, 296] on div "modal" at bounding box center [422, 296] width 8 height 8
click at [596, 403] on button "Apply" at bounding box center [586, 397] width 33 height 17
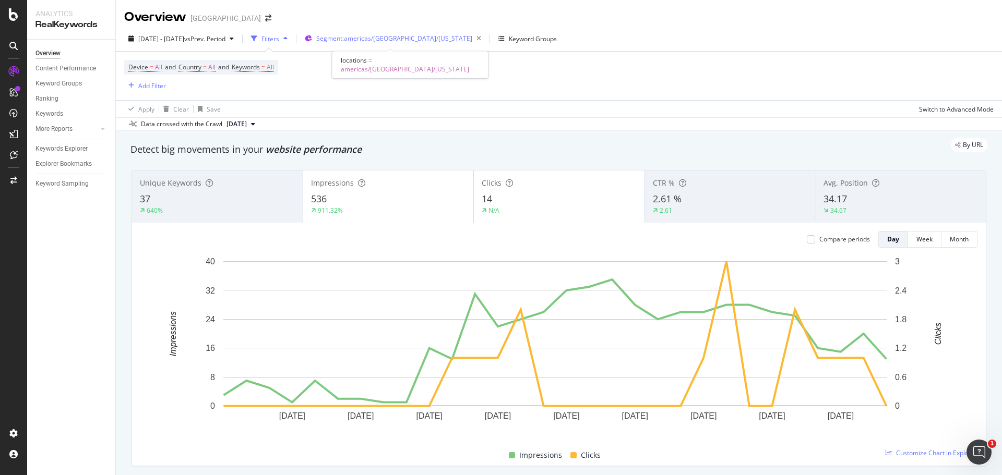
click at [405, 33] on div "Segment: [GEOGRAPHIC_DATA]/[GEOGRAPHIC_DATA]/[US_STATE]" at bounding box center [400, 38] width 169 height 15
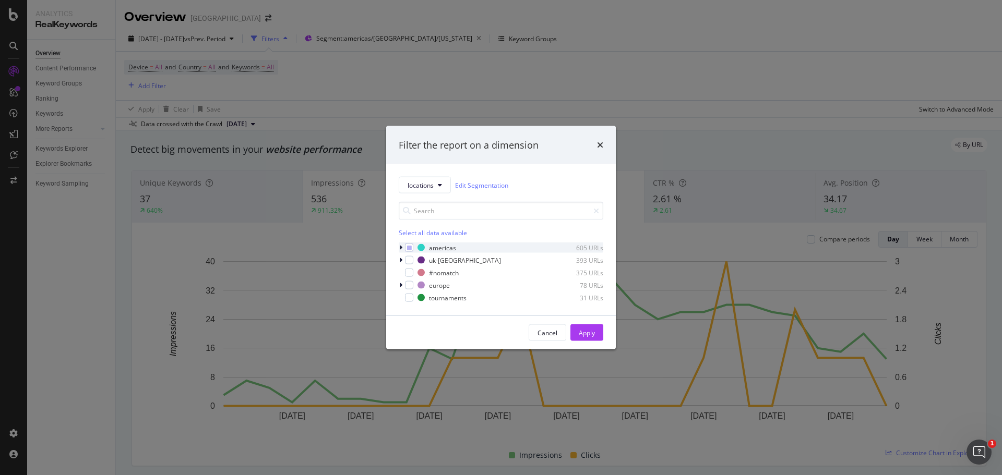
click at [400, 246] on icon "modal" at bounding box center [400, 248] width 3 height 6
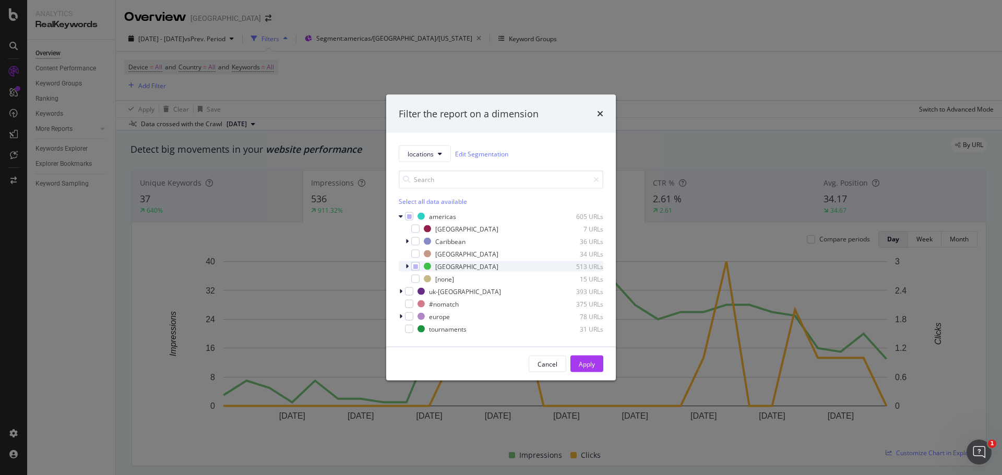
click at [405, 266] on div "modal" at bounding box center [408, 266] width 6 height 10
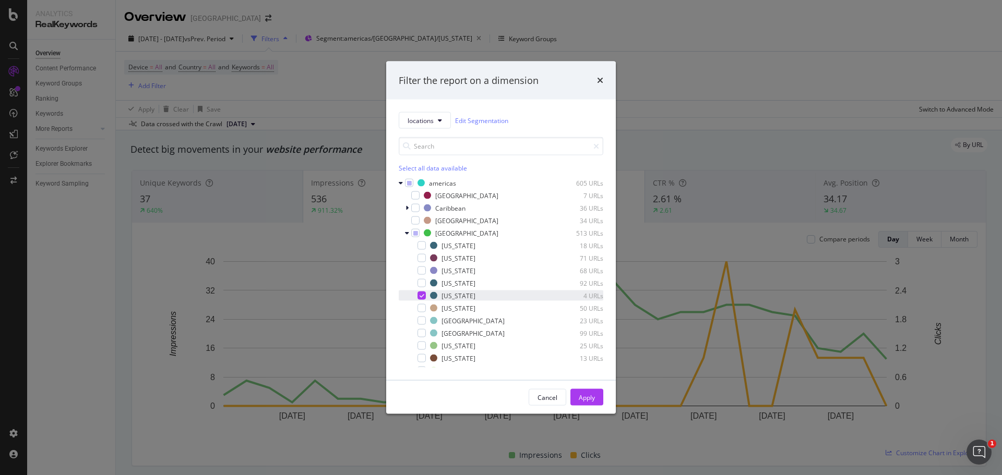
click at [422, 295] on icon "modal" at bounding box center [422, 295] width 5 height 5
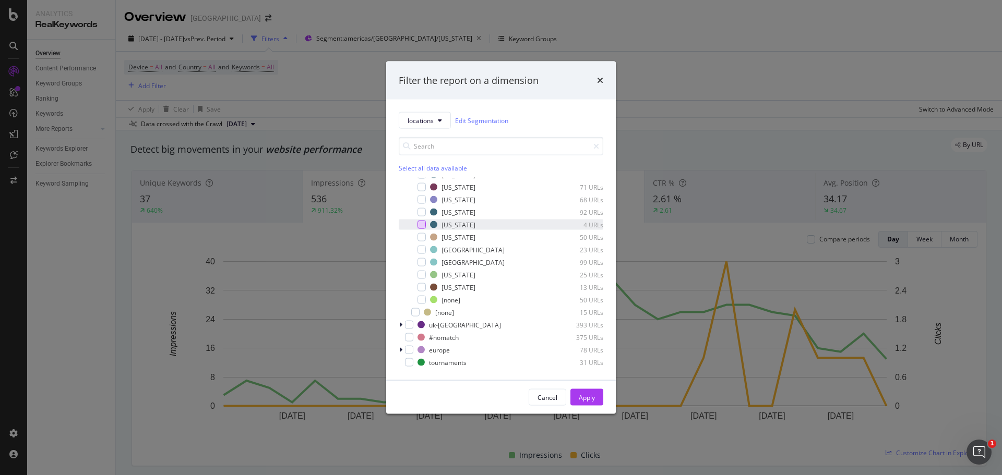
scroll to position [19, 0]
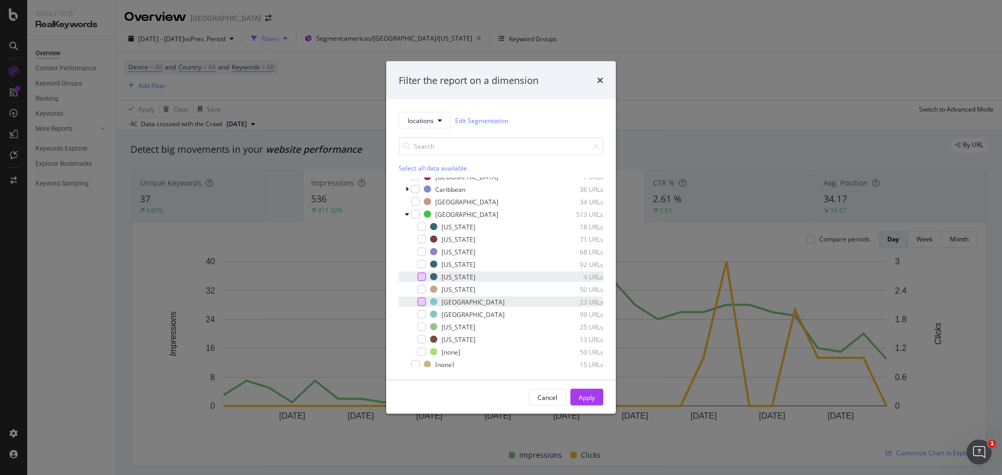
click at [422, 301] on div "modal" at bounding box center [422, 302] width 8 height 8
click at [574, 397] on button "Apply" at bounding box center [586, 397] width 33 height 17
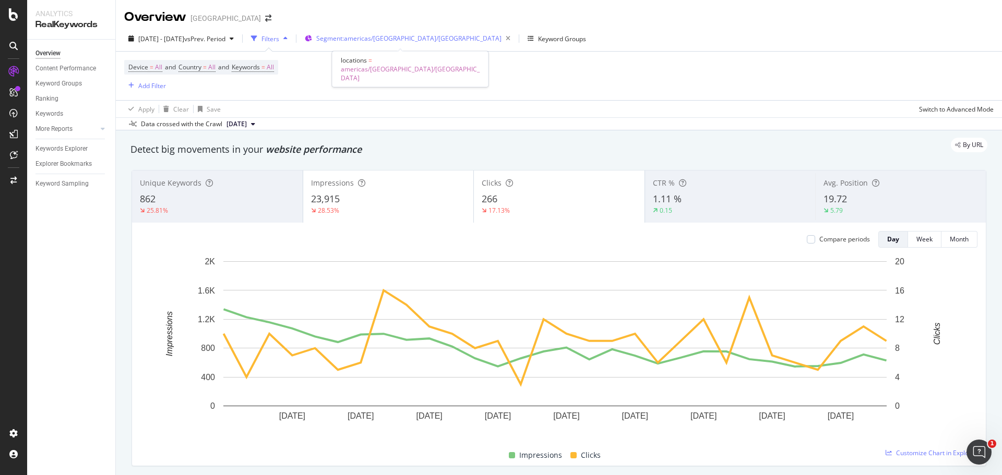
click at [426, 42] on span "Segment: [GEOGRAPHIC_DATA]/[GEOGRAPHIC_DATA]/[GEOGRAPHIC_DATA]" at bounding box center [408, 38] width 185 height 9
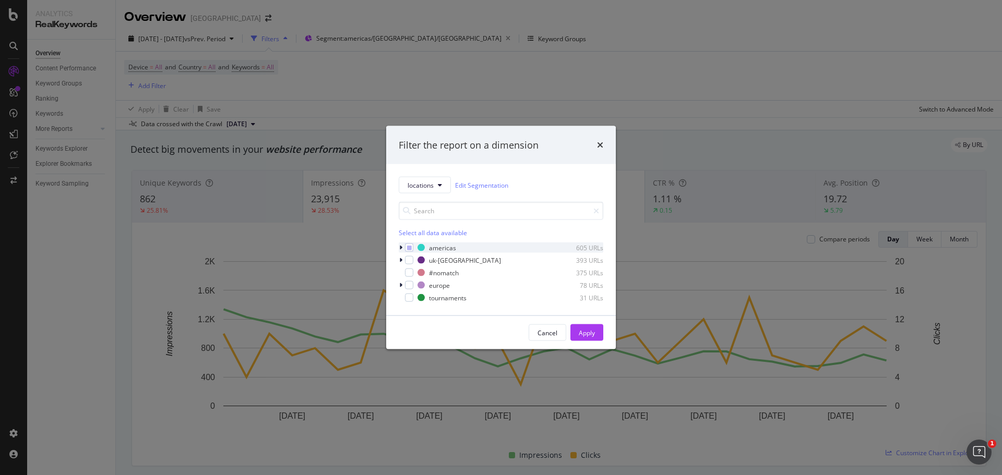
click at [401, 248] on icon "modal" at bounding box center [400, 248] width 3 height 6
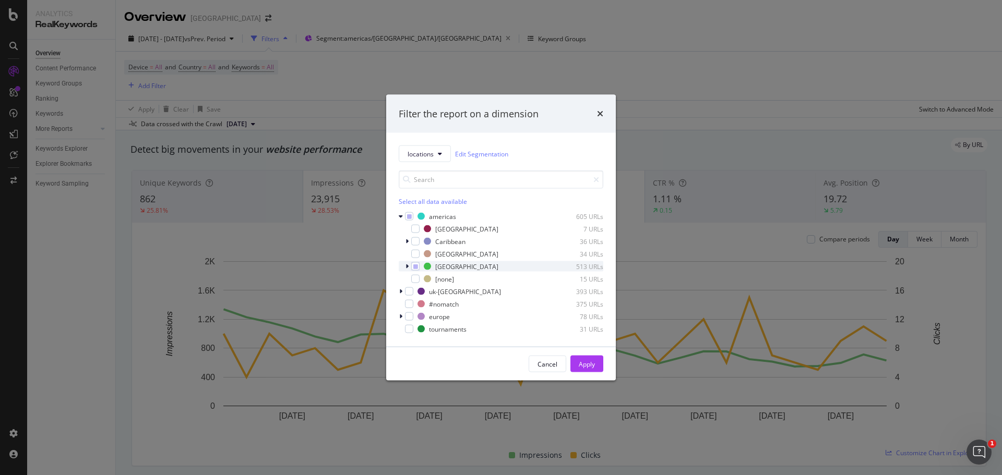
click at [408, 265] on icon "modal" at bounding box center [407, 267] width 3 height 6
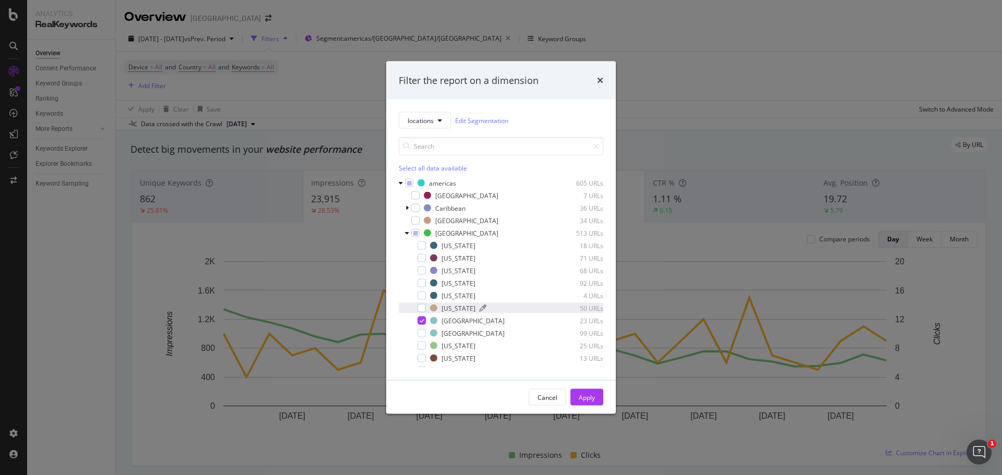
click at [445, 307] on div "[US_STATE]" at bounding box center [459, 308] width 34 height 9
click at [420, 321] on icon "modal" at bounding box center [422, 320] width 5 height 5
click at [598, 398] on button "Apply" at bounding box center [586, 397] width 33 height 17
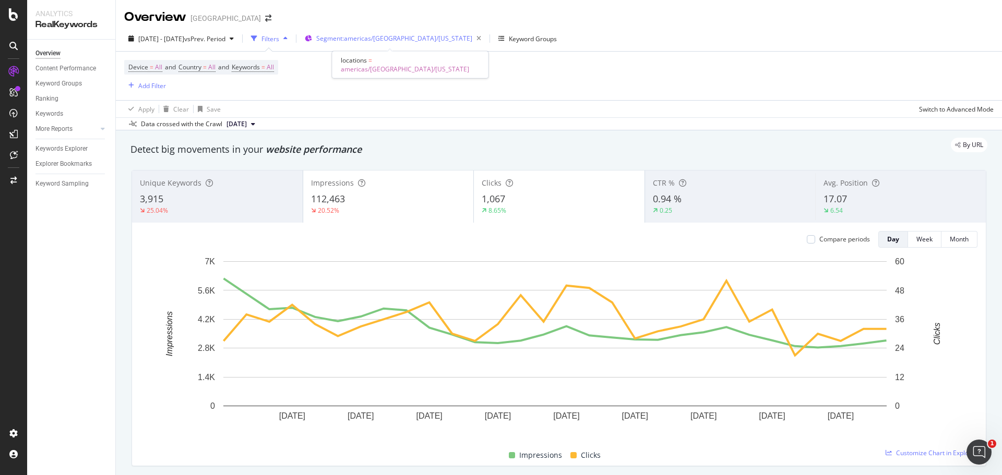
click at [389, 44] on div "Segment: [GEOGRAPHIC_DATA]/[GEOGRAPHIC_DATA]/[US_STATE]" at bounding box center [400, 38] width 169 height 15
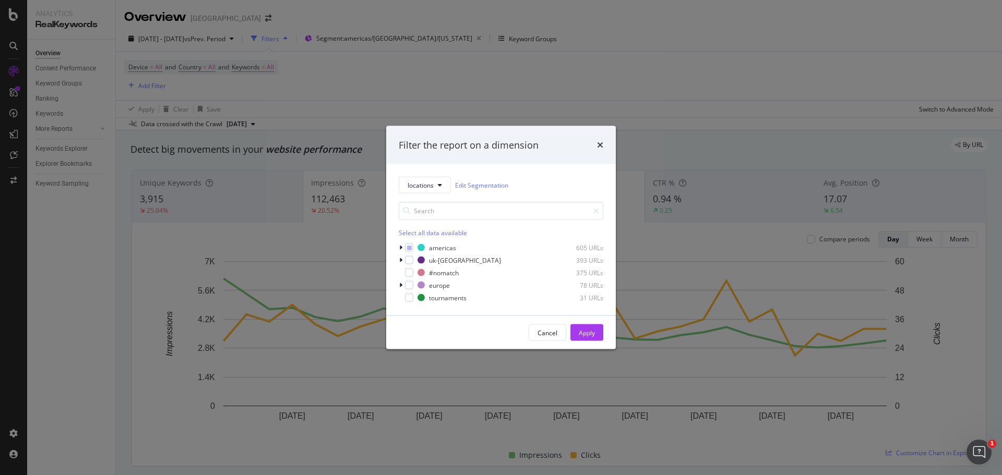
click at [398, 248] on div "locations Edit Segmentation Select all data available americas 605 URLs [GEOGRA…" at bounding box center [501, 239] width 230 height 151
click at [402, 247] on div "modal" at bounding box center [402, 248] width 6 height 10
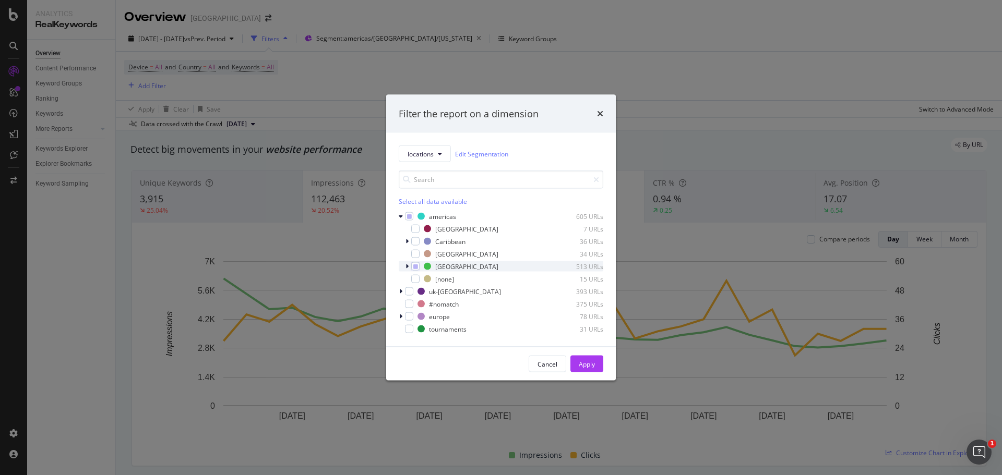
click at [410, 268] on div "modal" at bounding box center [408, 266] width 6 height 10
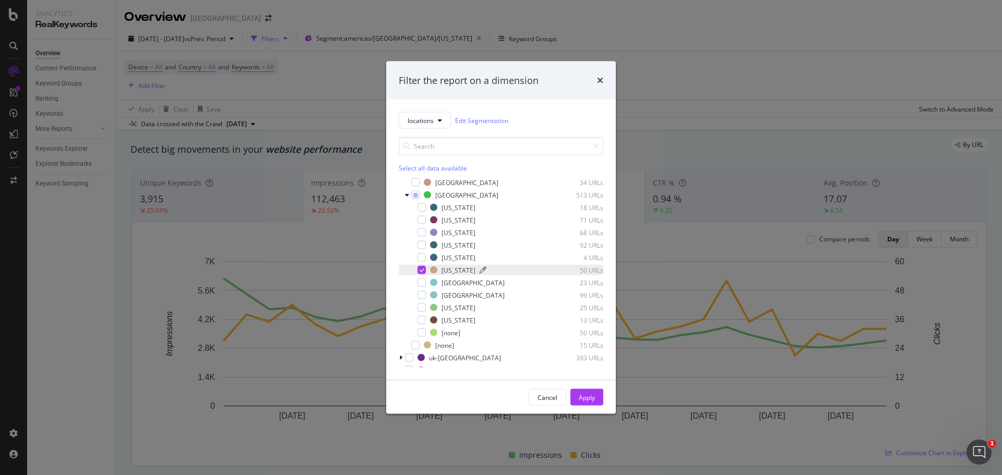
scroll to position [52, 0]
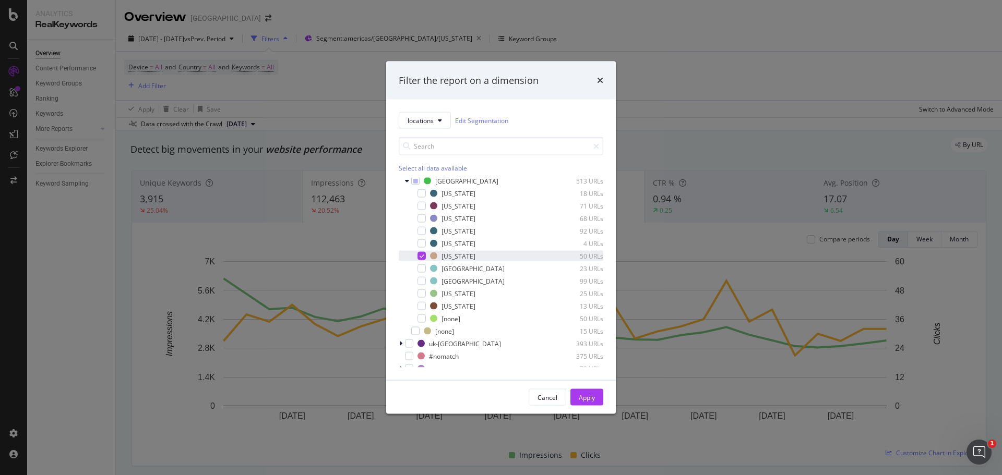
click at [422, 255] on icon "modal" at bounding box center [422, 256] width 5 height 5
click at [421, 268] on div "modal" at bounding box center [422, 269] width 8 height 8
click at [592, 400] on div "Apply" at bounding box center [587, 397] width 16 height 9
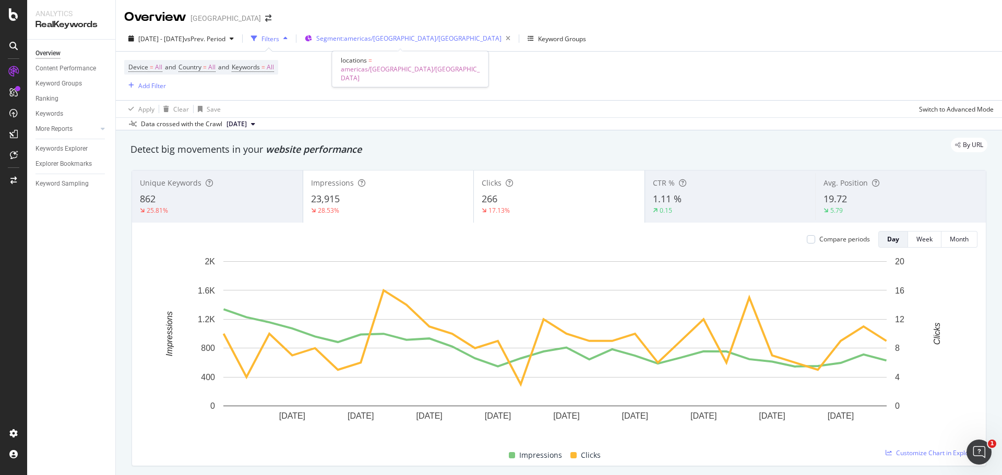
click at [418, 39] on span "Segment: [GEOGRAPHIC_DATA]/[GEOGRAPHIC_DATA]/[GEOGRAPHIC_DATA]" at bounding box center [408, 38] width 185 height 9
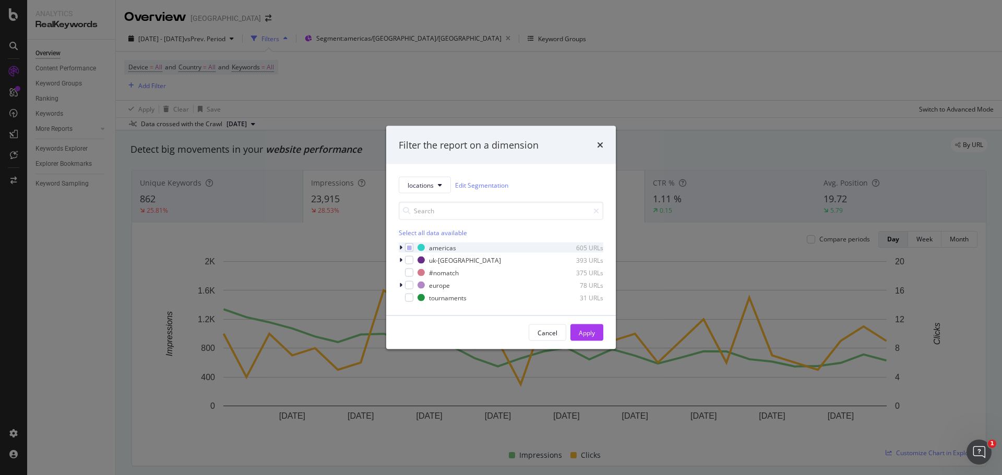
click at [400, 247] on icon "modal" at bounding box center [400, 248] width 3 height 6
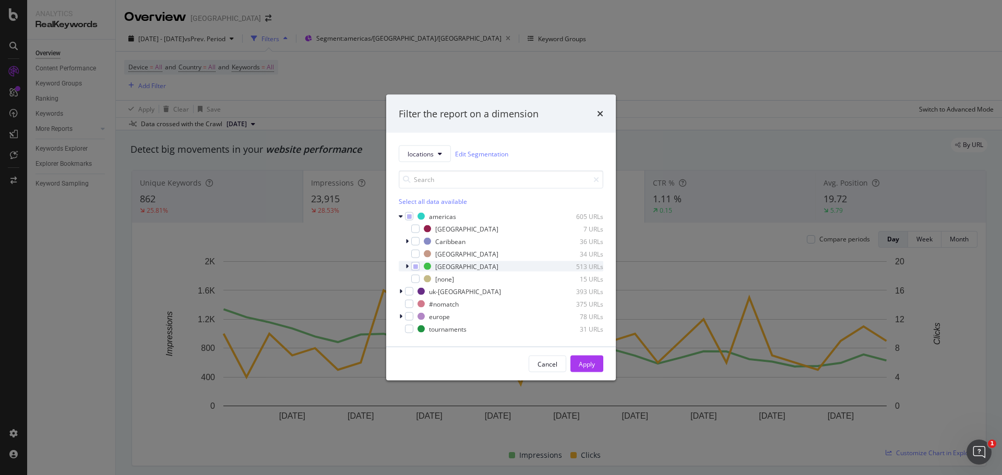
click at [408, 266] on icon "modal" at bounding box center [407, 267] width 3 height 6
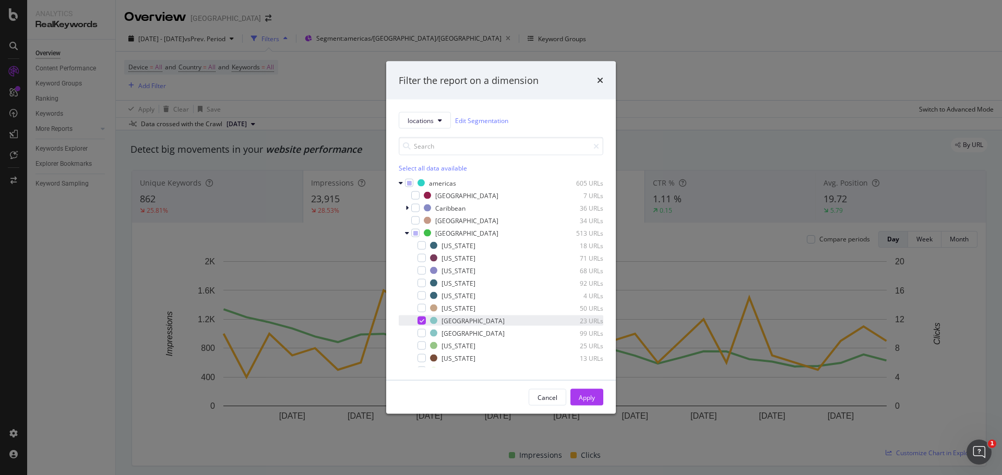
click at [420, 324] on div "modal" at bounding box center [422, 321] width 8 height 8
click at [421, 335] on div "modal" at bounding box center [422, 333] width 8 height 8
click at [584, 395] on div "Apply" at bounding box center [587, 397] width 16 height 9
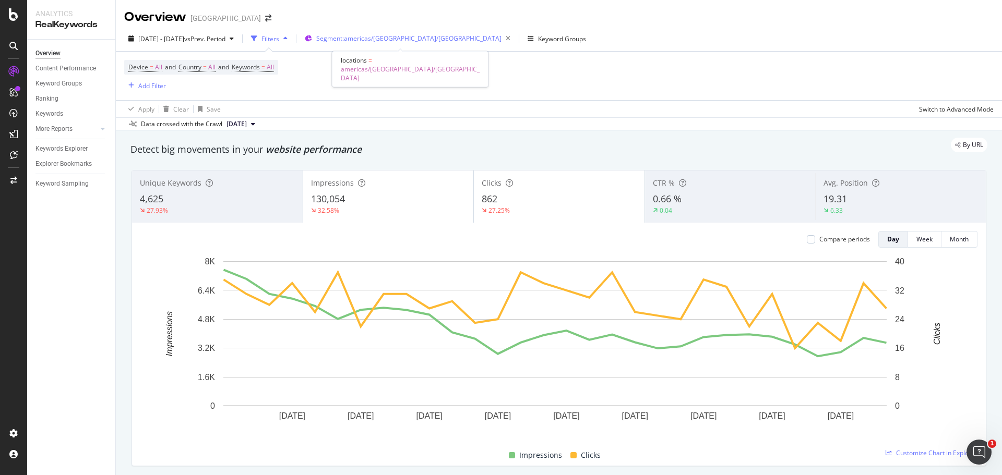
click at [426, 31] on div "Segment: [GEOGRAPHIC_DATA]/[GEOGRAPHIC_DATA]/[GEOGRAPHIC_DATA]" at bounding box center [415, 38] width 198 height 15
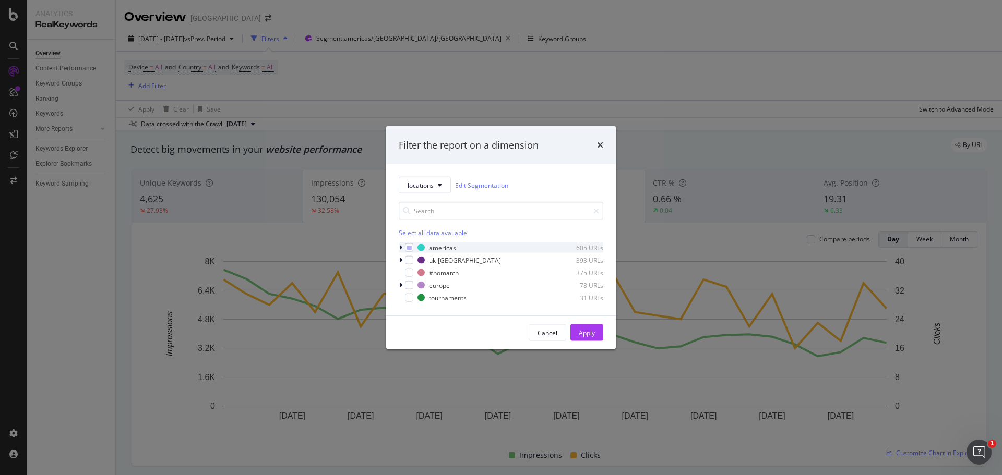
click at [400, 248] on icon "modal" at bounding box center [400, 248] width 3 height 6
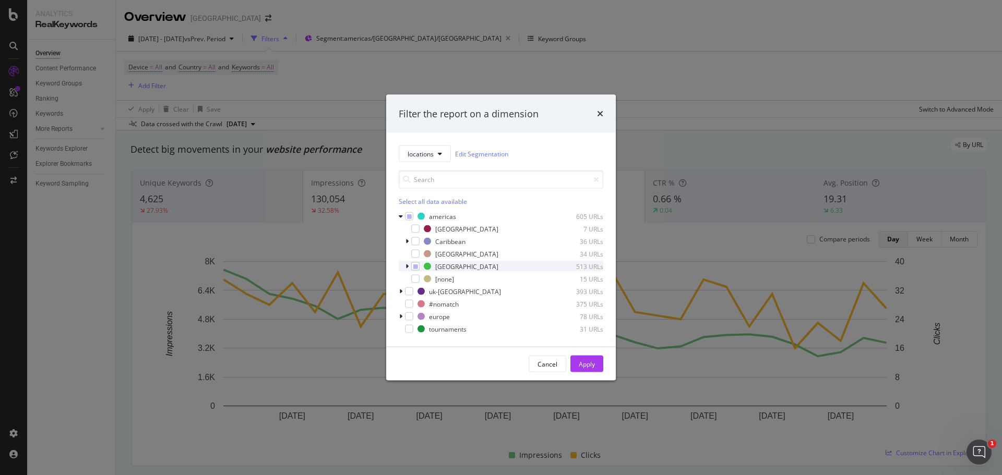
click at [408, 265] on icon "modal" at bounding box center [407, 267] width 3 height 6
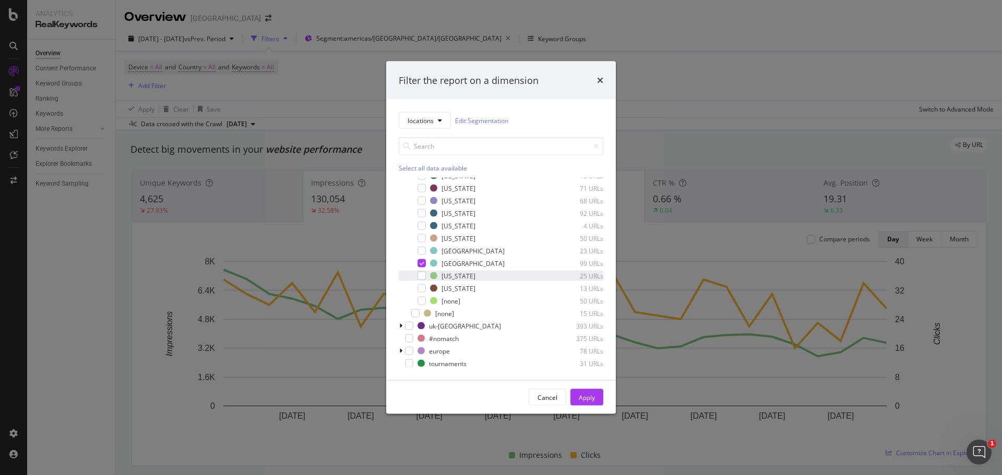
scroll to position [71, 0]
click at [422, 263] on icon "modal" at bounding box center [422, 262] width 5 height 5
click at [420, 275] on div "modal" at bounding box center [422, 275] width 8 height 8
click at [583, 397] on div "Apply" at bounding box center [587, 397] width 16 height 9
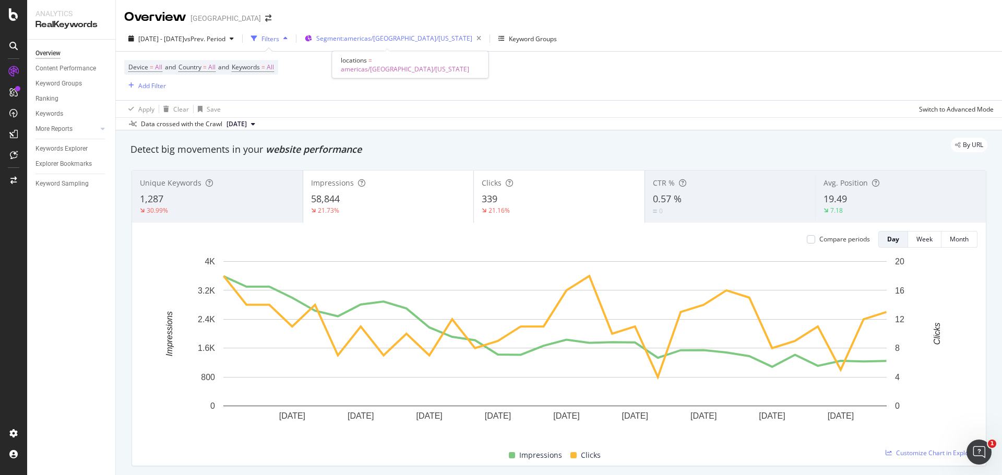
click at [383, 39] on span "Segment: [GEOGRAPHIC_DATA]/[GEOGRAPHIC_DATA]/[US_STATE]" at bounding box center [394, 38] width 156 height 9
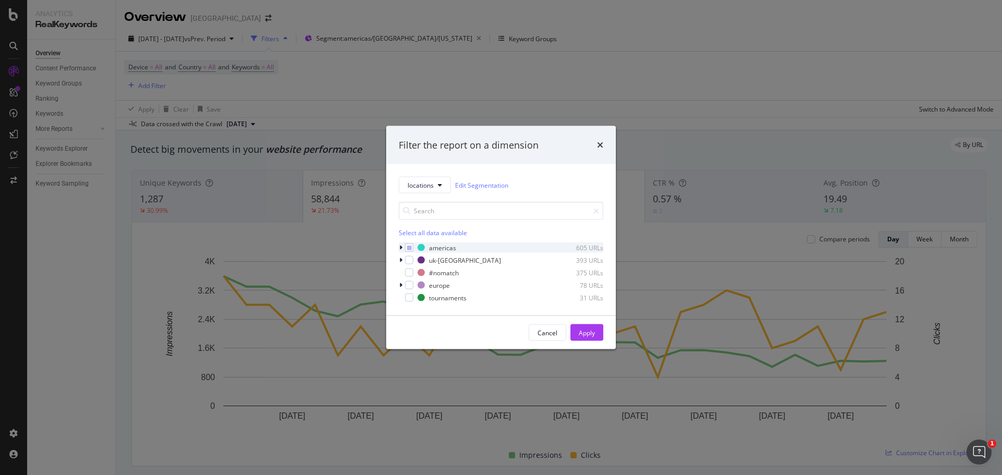
click at [402, 248] on div "modal" at bounding box center [402, 248] width 6 height 10
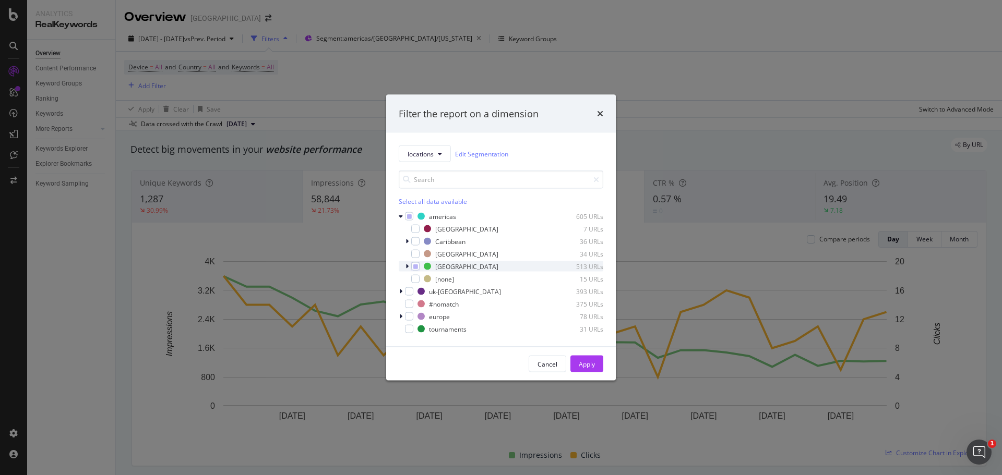
click at [408, 268] on icon "modal" at bounding box center [407, 267] width 3 height 6
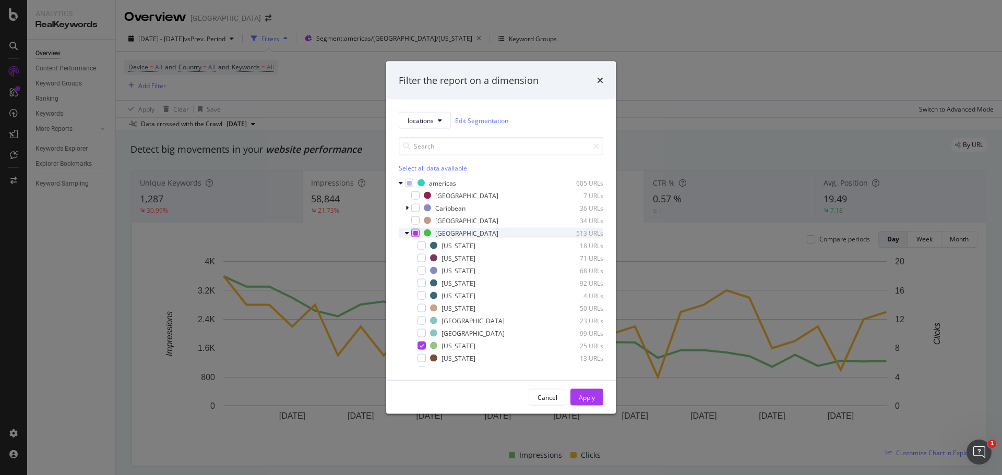
click at [413, 233] on icon "modal" at bounding box center [415, 233] width 5 height 5
click at [417, 209] on div "modal" at bounding box center [415, 208] width 8 height 8
click at [598, 398] on button "Apply" at bounding box center [586, 397] width 33 height 17
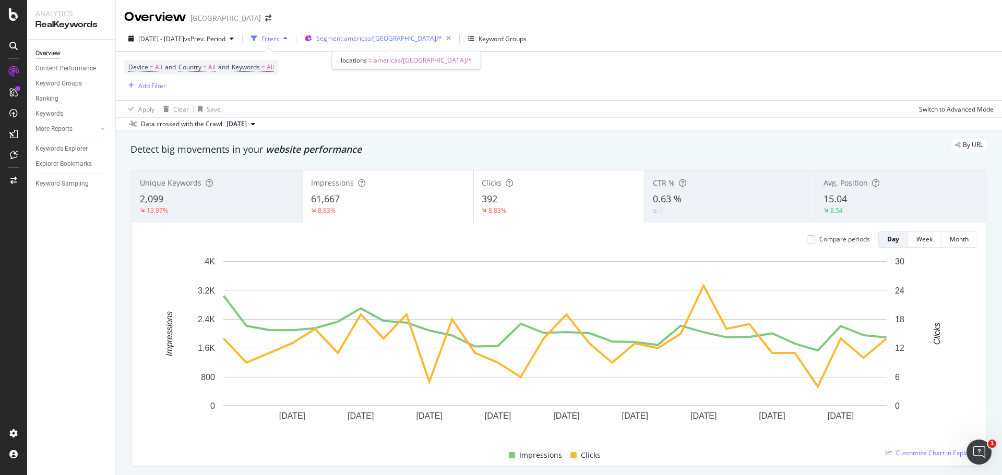
click at [406, 37] on span "Segment: americas/[GEOGRAPHIC_DATA]/*" at bounding box center [379, 38] width 126 height 9
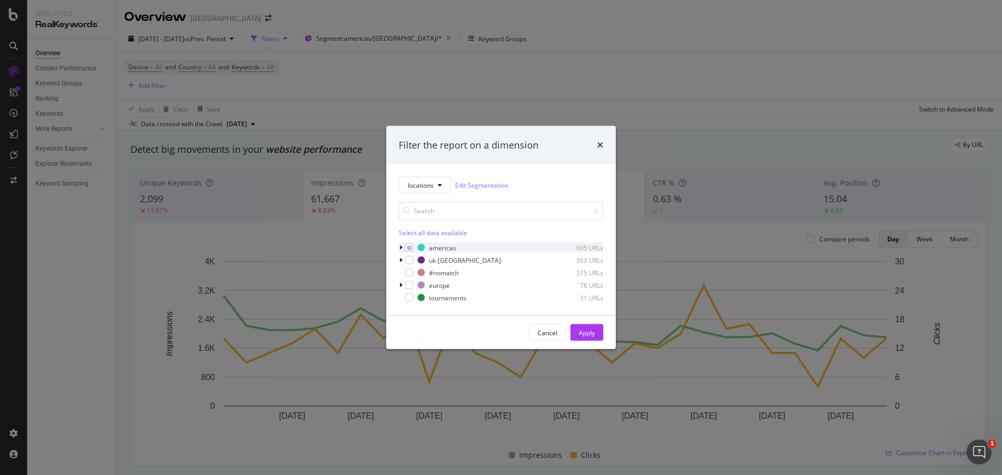
click at [399, 249] on icon "modal" at bounding box center [400, 248] width 3 height 6
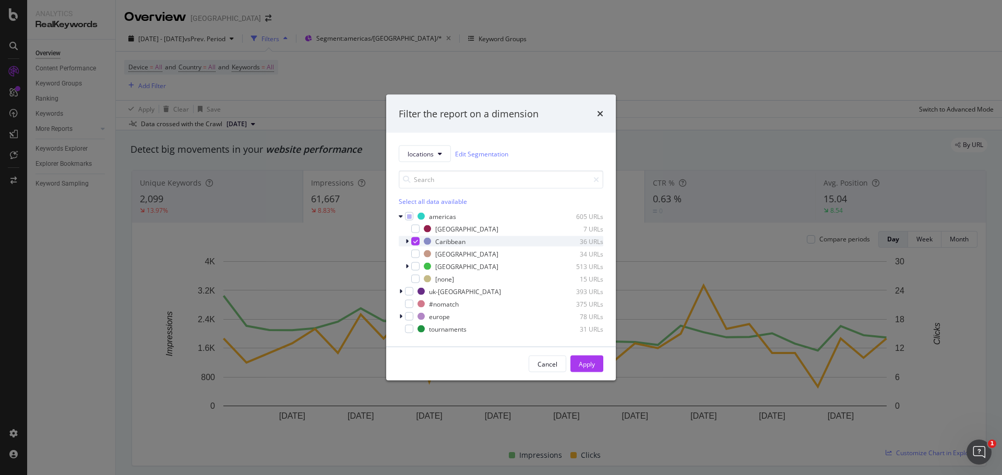
click at [415, 242] on icon "modal" at bounding box center [415, 241] width 5 height 5
click at [408, 242] on icon "modal" at bounding box center [407, 242] width 3 height 6
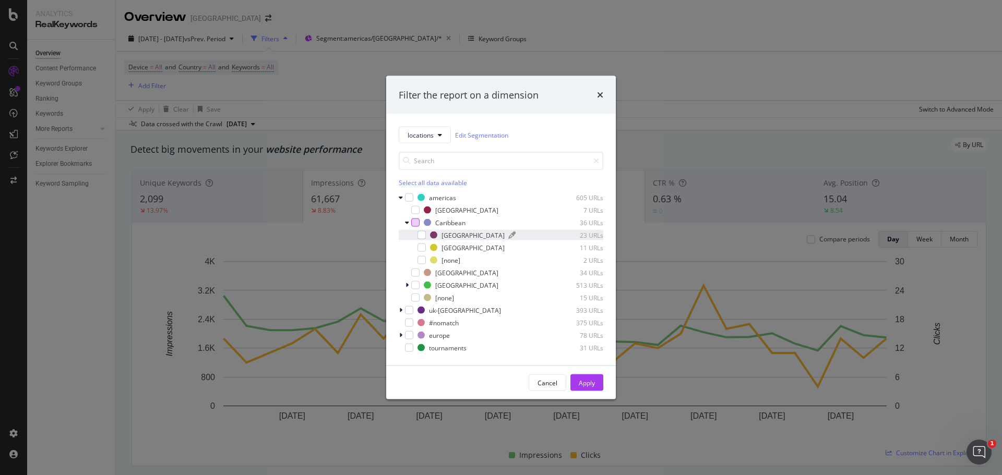
drag, startPoint x: 425, startPoint y: 233, endPoint x: 430, endPoint y: 236, distance: 5.8
click at [425, 234] on div "modal" at bounding box center [422, 235] width 8 height 8
click at [593, 379] on div "Apply" at bounding box center [587, 382] width 16 height 9
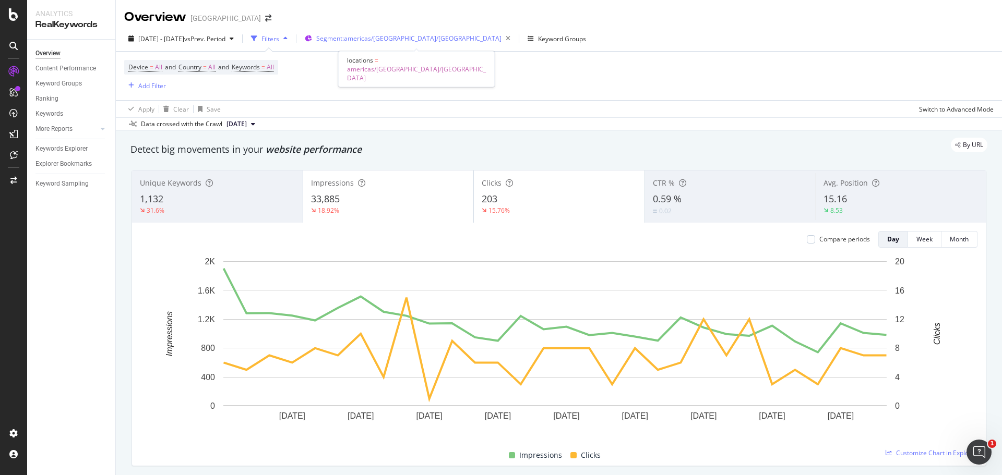
click at [439, 40] on span "Segment: [GEOGRAPHIC_DATA]/[GEOGRAPHIC_DATA]/[GEOGRAPHIC_DATA]" at bounding box center [408, 38] width 185 height 9
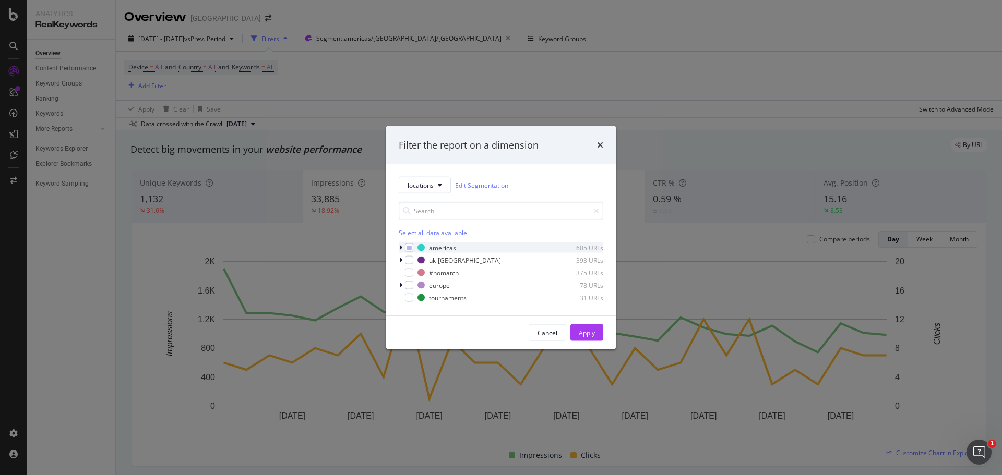
click at [402, 247] on icon "modal" at bounding box center [400, 248] width 3 height 6
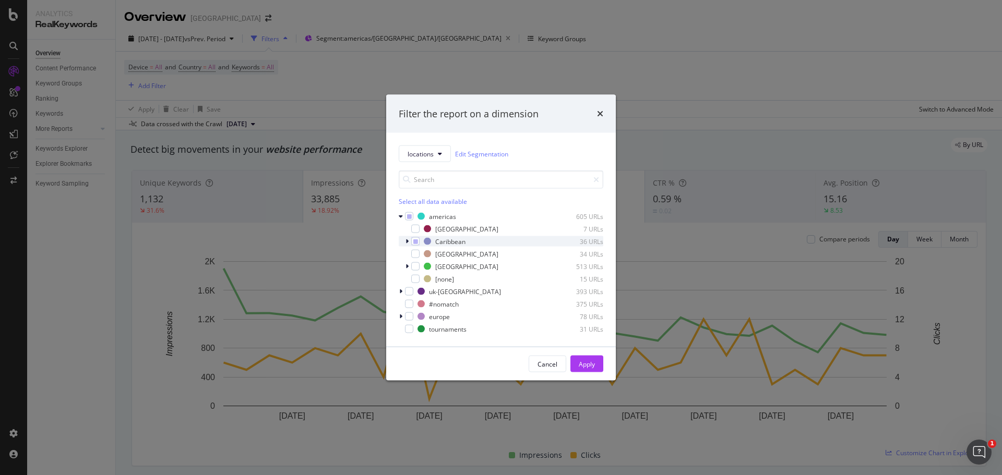
click at [407, 244] on icon "modal" at bounding box center [407, 242] width 3 height 6
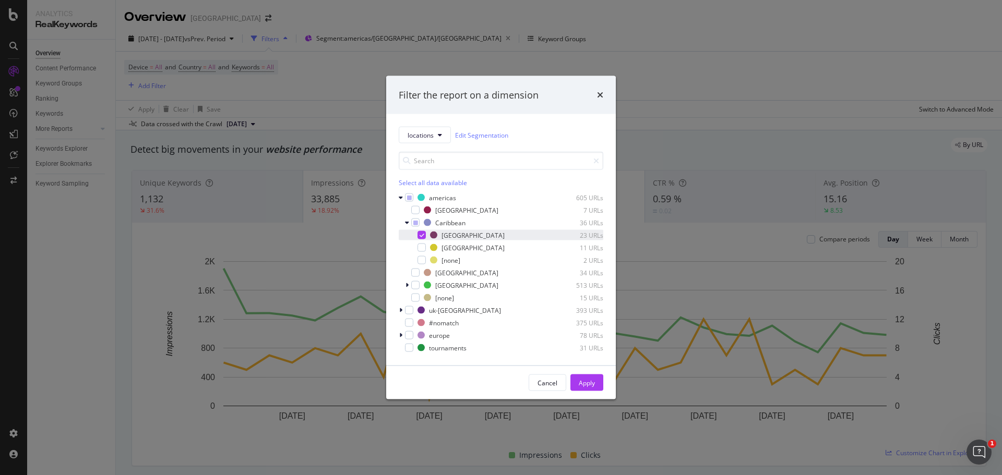
click at [421, 236] on icon "modal" at bounding box center [422, 235] width 5 height 5
click at [421, 245] on div "modal" at bounding box center [422, 248] width 8 height 8
click at [590, 379] on div "Apply" at bounding box center [587, 382] width 16 height 9
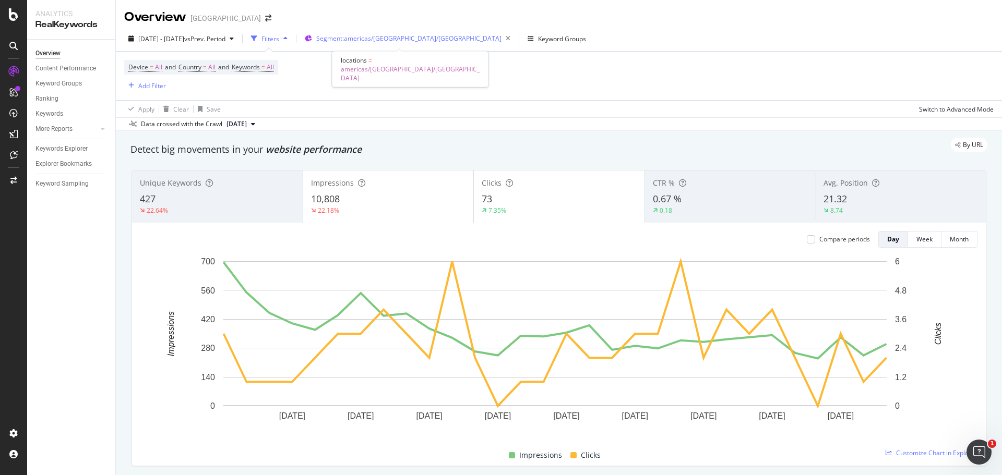
click at [362, 35] on span "Segment: [GEOGRAPHIC_DATA]/[GEOGRAPHIC_DATA]/[GEOGRAPHIC_DATA]" at bounding box center [408, 38] width 185 height 9
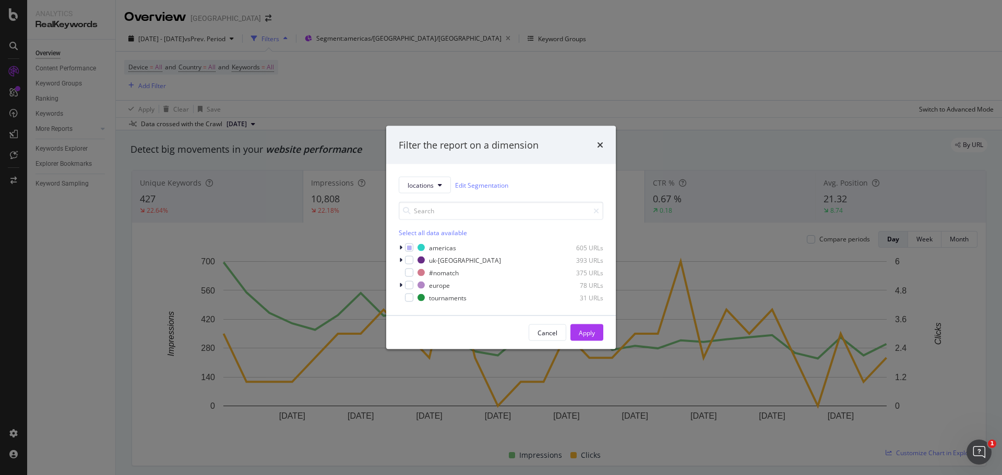
click at [398, 248] on div "locations Edit Segmentation Select all data available americas 605 URLs [GEOGRA…" at bounding box center [501, 239] width 230 height 151
click at [399, 248] on icon "modal" at bounding box center [400, 248] width 3 height 6
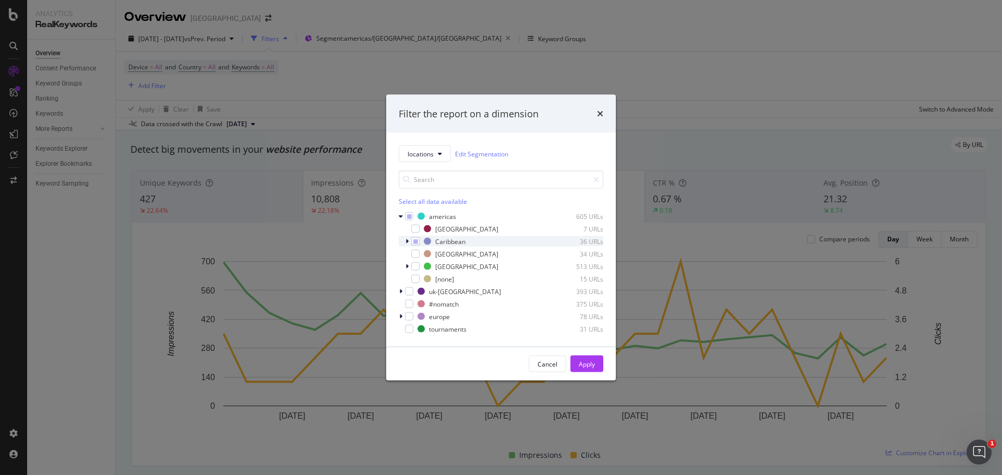
click at [406, 241] on icon "modal" at bounding box center [407, 242] width 3 height 6
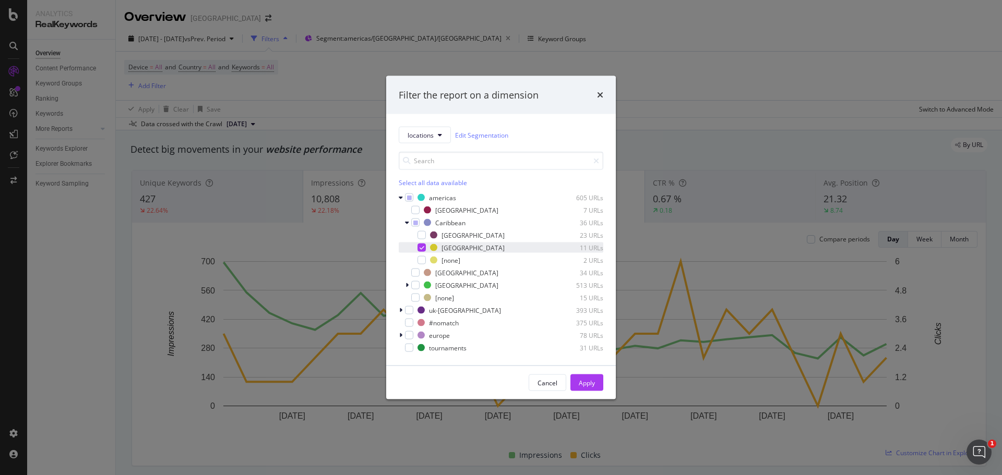
click at [421, 250] on icon "modal" at bounding box center [422, 247] width 5 height 5
click at [420, 274] on div "Mexico 34 URLs" at bounding box center [501, 273] width 205 height 10
click at [590, 378] on div "Apply" at bounding box center [587, 383] width 16 height 16
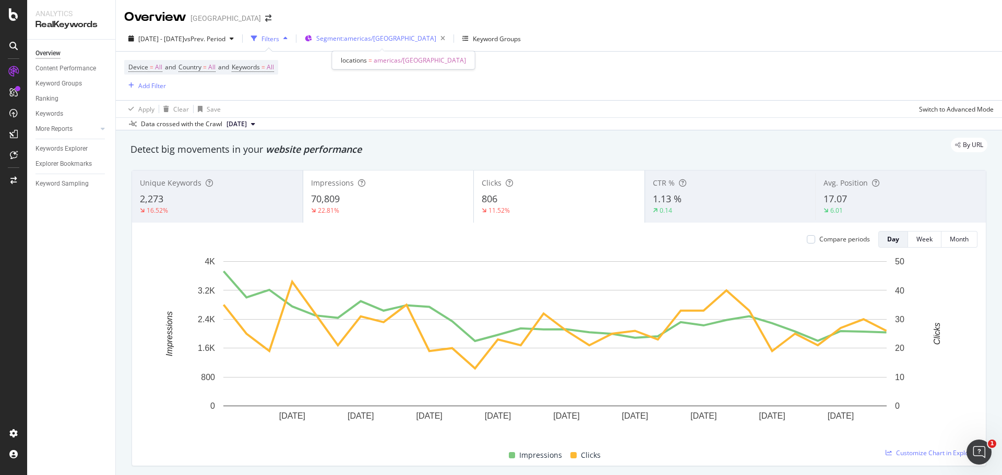
click at [382, 33] on div "Segment: [GEOGRAPHIC_DATA]/[GEOGRAPHIC_DATA]" at bounding box center [382, 38] width 133 height 15
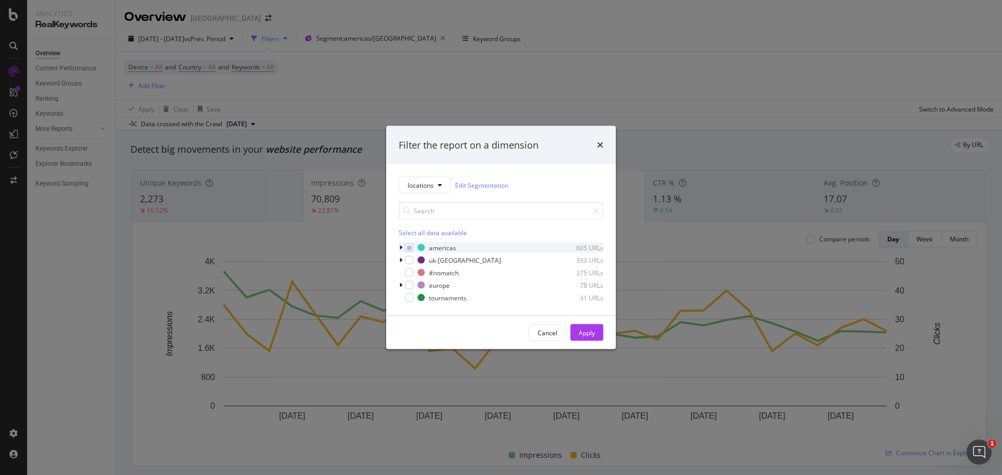
click at [402, 247] on icon "modal" at bounding box center [400, 248] width 3 height 6
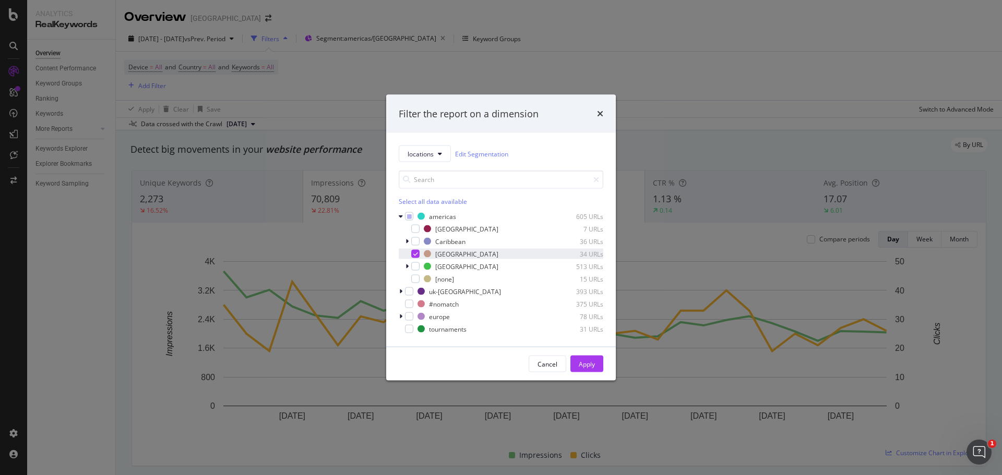
click at [413, 254] on icon "modal" at bounding box center [415, 254] width 5 height 5
click at [415, 228] on div "modal" at bounding box center [415, 229] width 8 height 8
click at [596, 363] on button "Apply" at bounding box center [586, 364] width 33 height 17
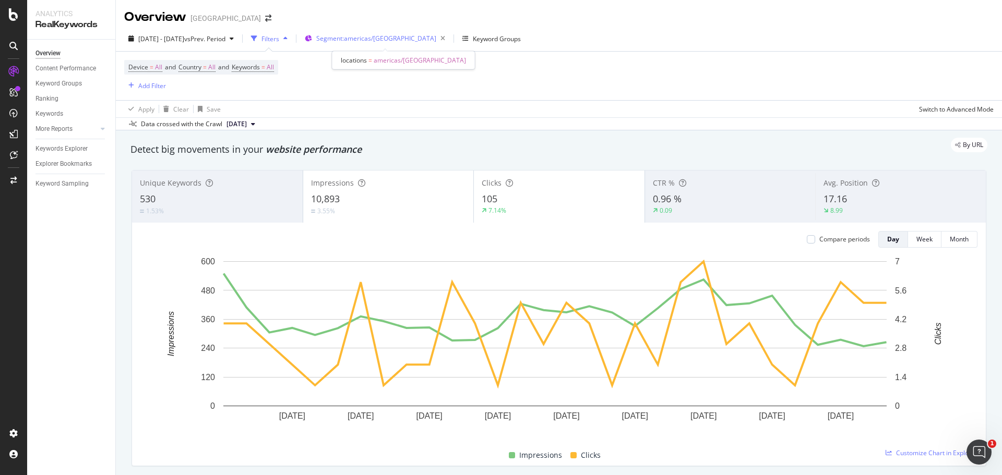
click at [399, 40] on span "Segment: [GEOGRAPHIC_DATA]/[GEOGRAPHIC_DATA]" at bounding box center [376, 38] width 120 height 9
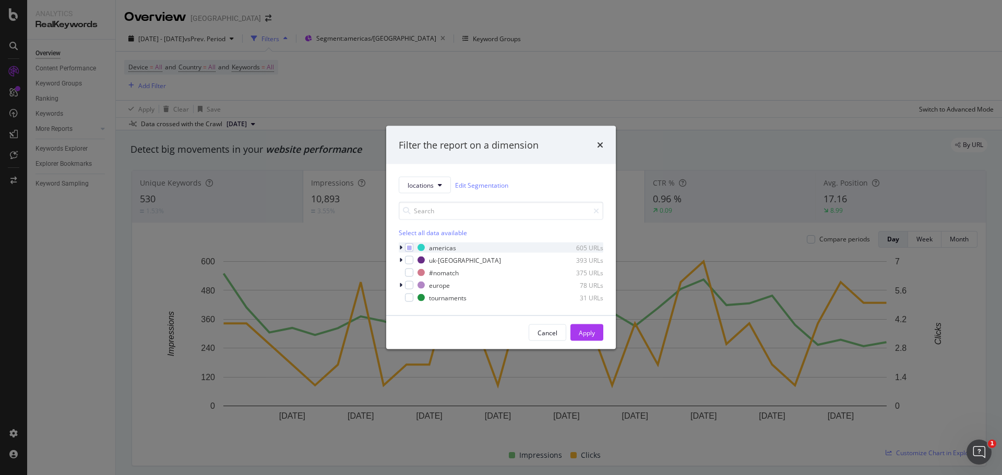
click at [402, 249] on div "modal" at bounding box center [402, 248] width 6 height 10
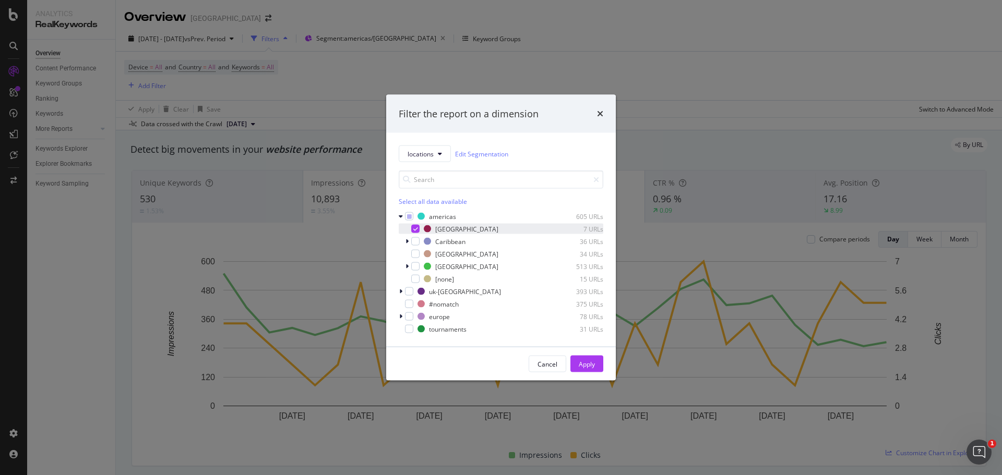
click at [418, 231] on div "modal" at bounding box center [415, 229] width 8 height 8
click at [434, 317] on div "europe" at bounding box center [439, 316] width 21 height 9
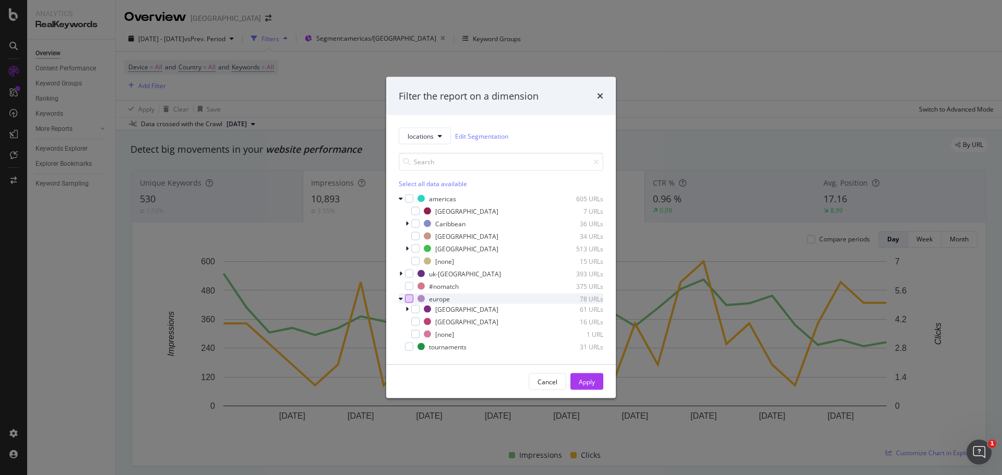
click at [409, 301] on div "modal" at bounding box center [409, 299] width 8 height 8
click at [585, 382] on div "Apply" at bounding box center [587, 381] width 16 height 9
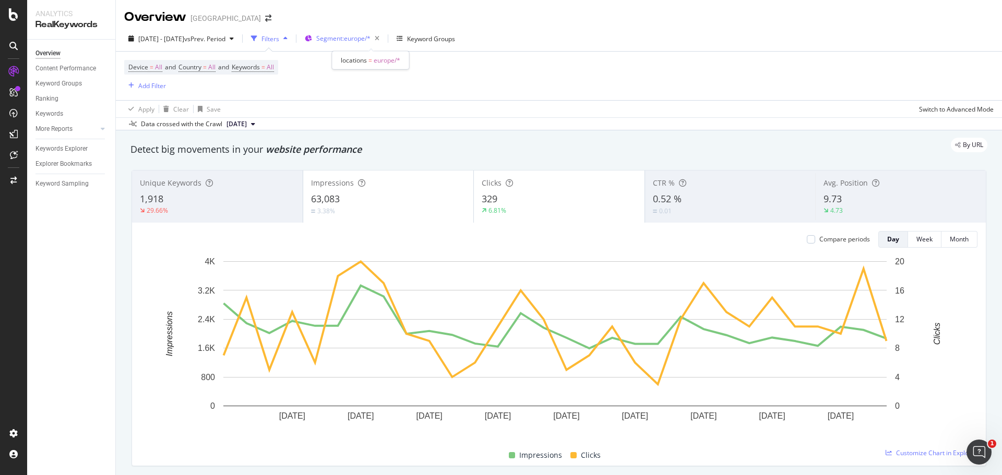
click at [359, 37] on span "Segment: [GEOGRAPHIC_DATA]/*" at bounding box center [343, 38] width 54 height 9
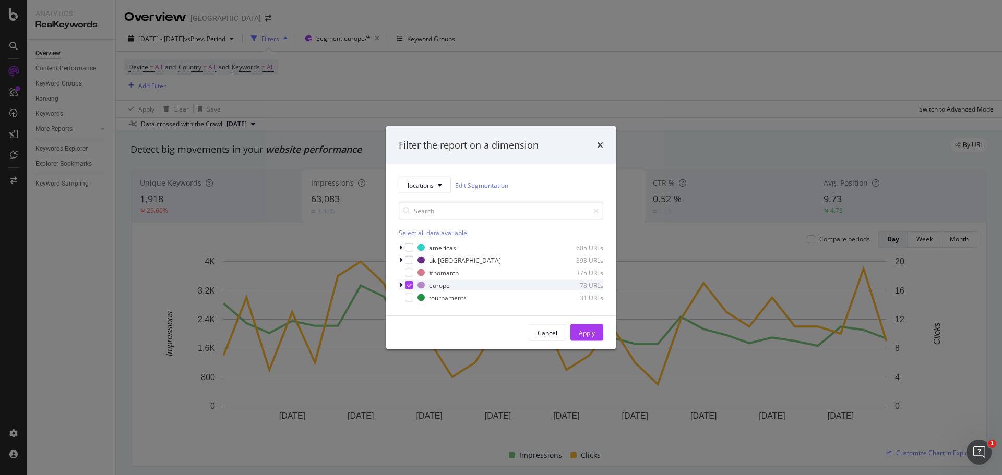
click at [399, 285] on div "locations Edit Segmentation Select all data available americas 605 URLs [GEOGRA…" at bounding box center [501, 239] width 230 height 151
click at [401, 285] on icon "modal" at bounding box center [400, 285] width 3 height 6
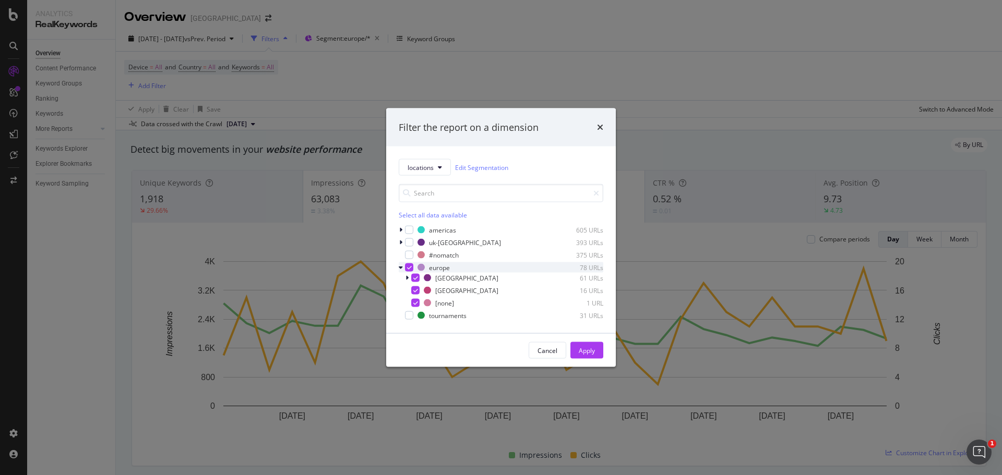
click at [408, 266] on icon "modal" at bounding box center [409, 267] width 5 height 5
click at [414, 292] on div "modal" at bounding box center [415, 291] width 8 height 8
click at [587, 353] on div "Apply" at bounding box center [587, 350] width 16 height 9
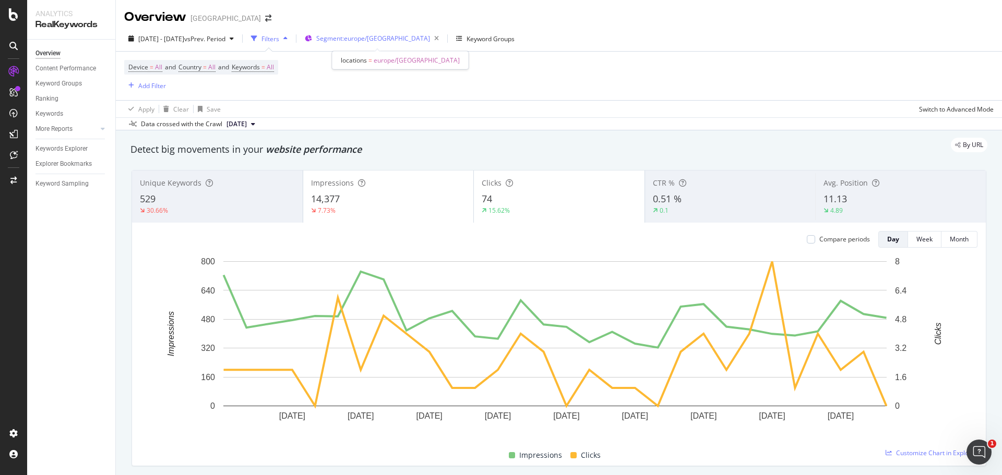
click at [371, 41] on span "Segment: [GEOGRAPHIC_DATA]/[GEOGRAPHIC_DATA]" at bounding box center [373, 38] width 114 height 9
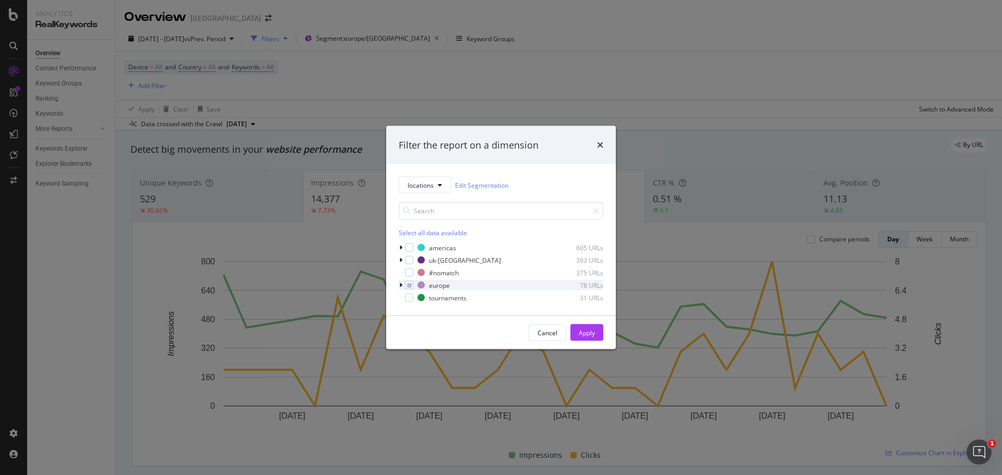
click at [401, 284] on icon "modal" at bounding box center [400, 285] width 3 height 6
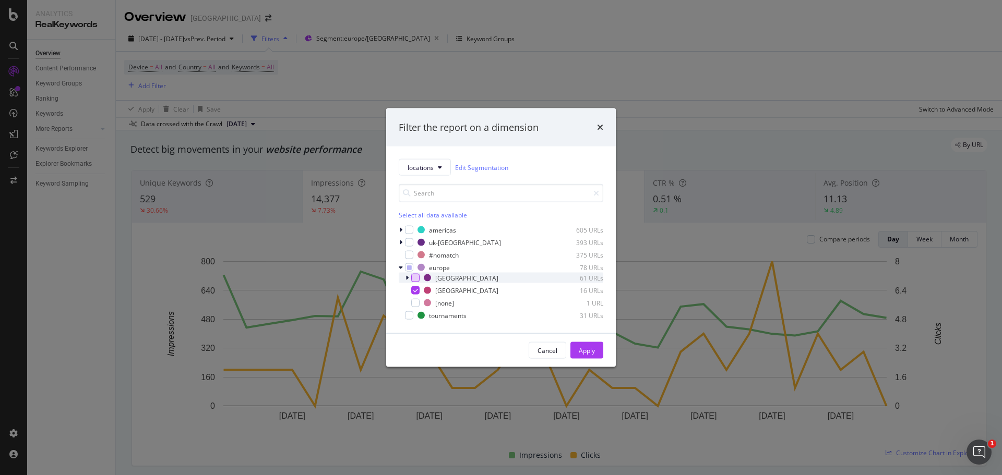
click at [416, 279] on div "modal" at bounding box center [415, 278] width 8 height 8
drag, startPoint x: 417, startPoint y: 289, endPoint x: 471, endPoint y: 303, distance: 56.6
click at [419, 289] on div "modal" at bounding box center [415, 291] width 8 height 8
click at [585, 350] on div "Apply" at bounding box center [587, 350] width 16 height 9
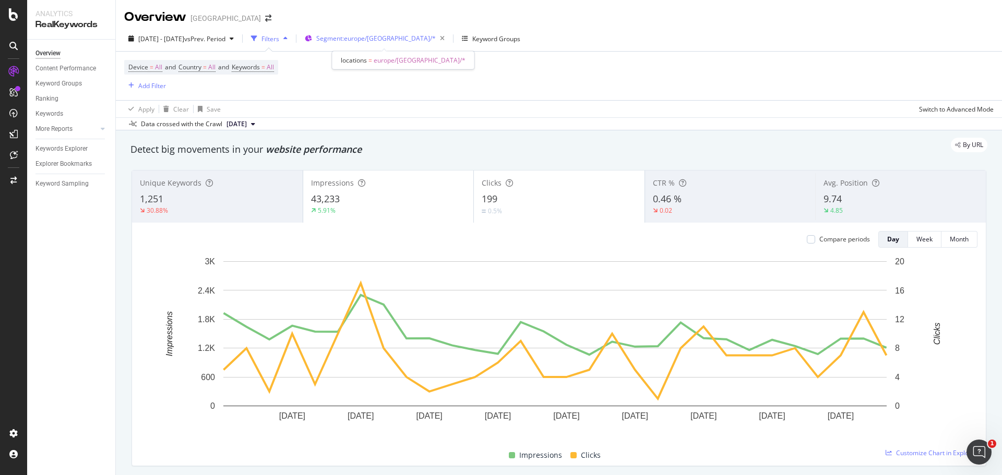
click at [400, 38] on span "Segment: [GEOGRAPHIC_DATA]/[GEOGRAPHIC_DATA]/*" at bounding box center [376, 38] width 120 height 9
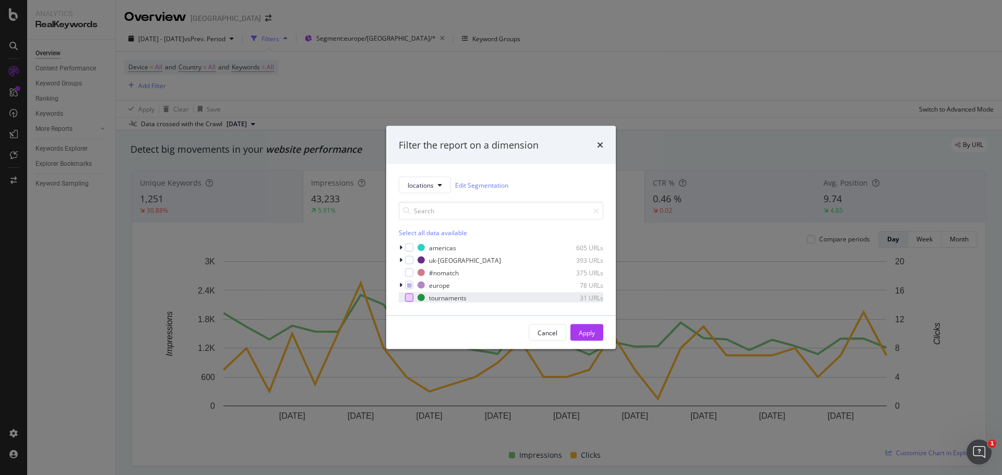
click at [408, 300] on div "modal" at bounding box center [409, 298] width 8 height 8
click at [407, 289] on div "modal" at bounding box center [409, 285] width 8 height 8
click at [587, 334] on div "Apply" at bounding box center [587, 332] width 16 height 9
